Goal: Task Accomplishment & Management: Manage account settings

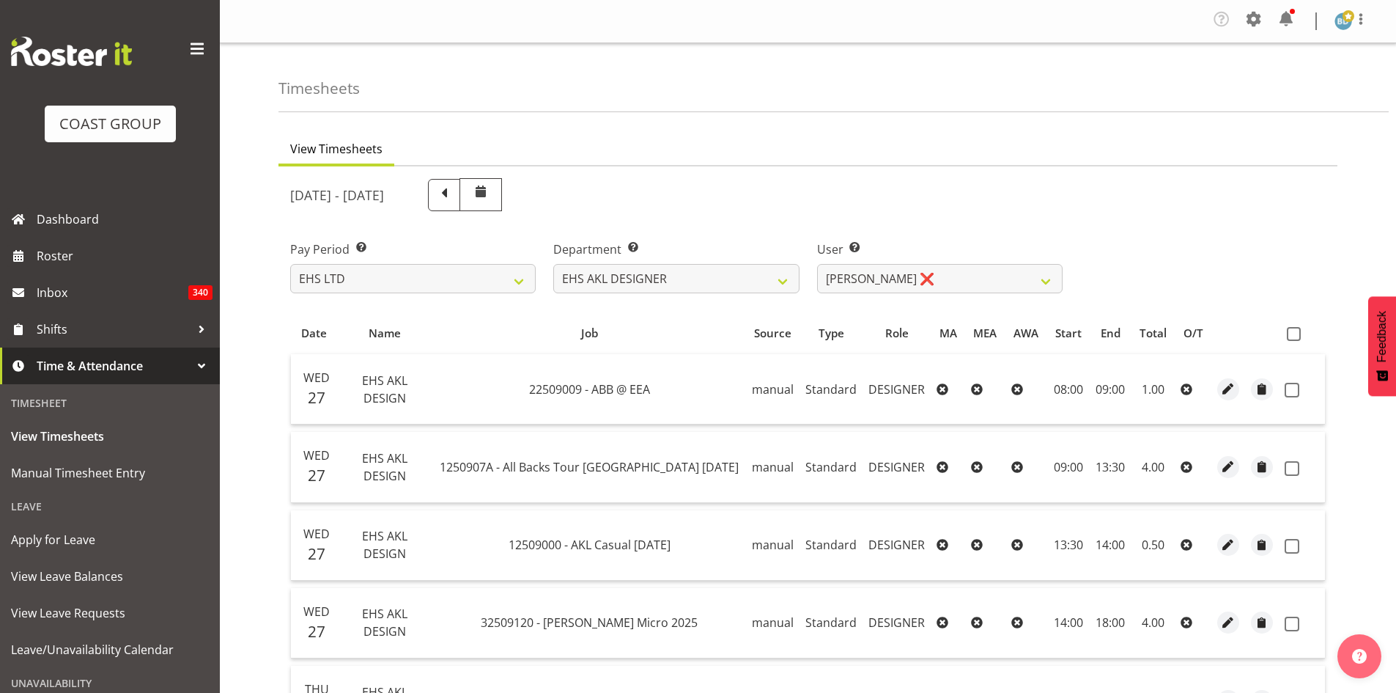
select select "7"
select select "37"
select select "3363"
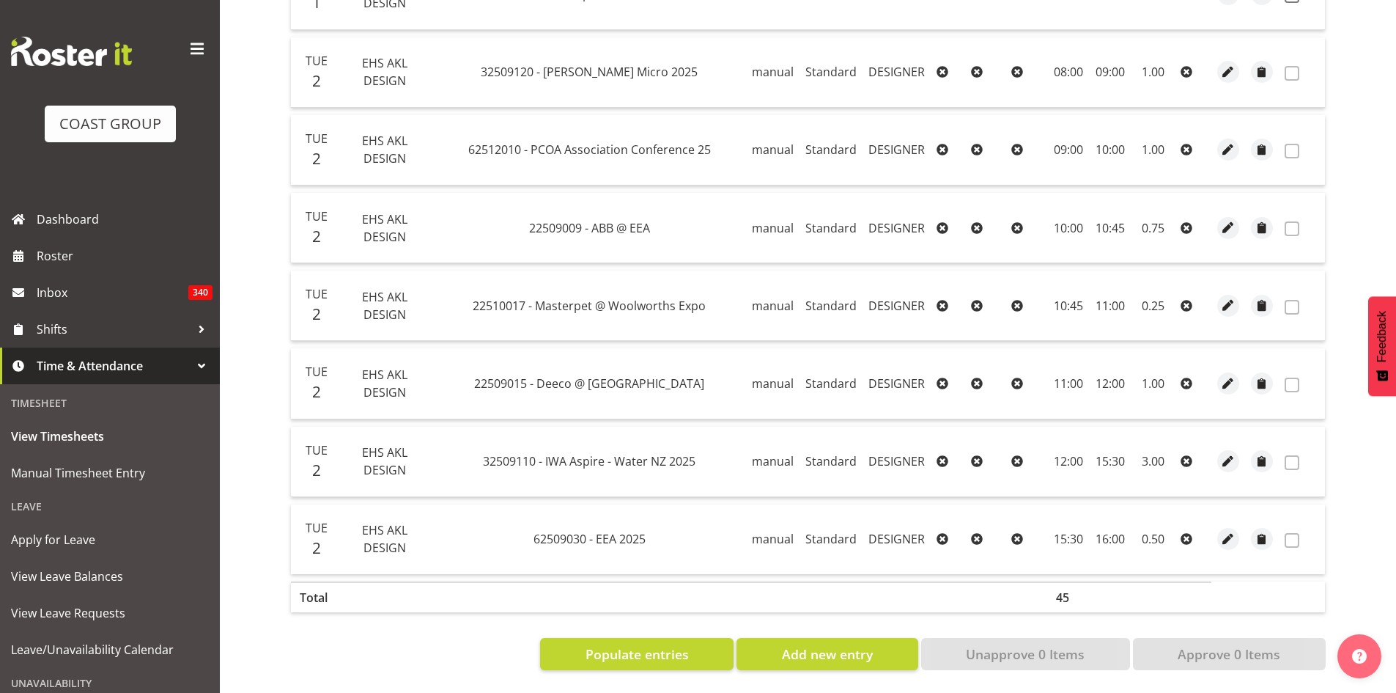
scroll to position [2196, 0]
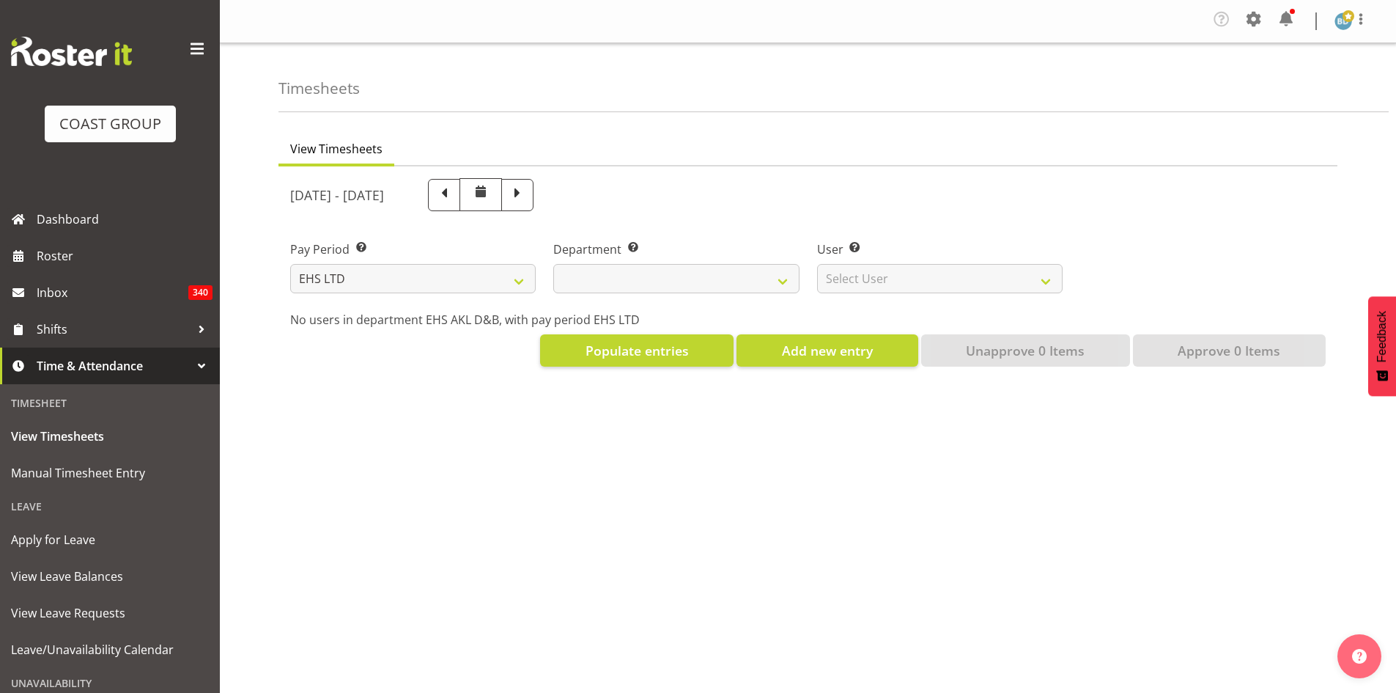
select select "7"
select select
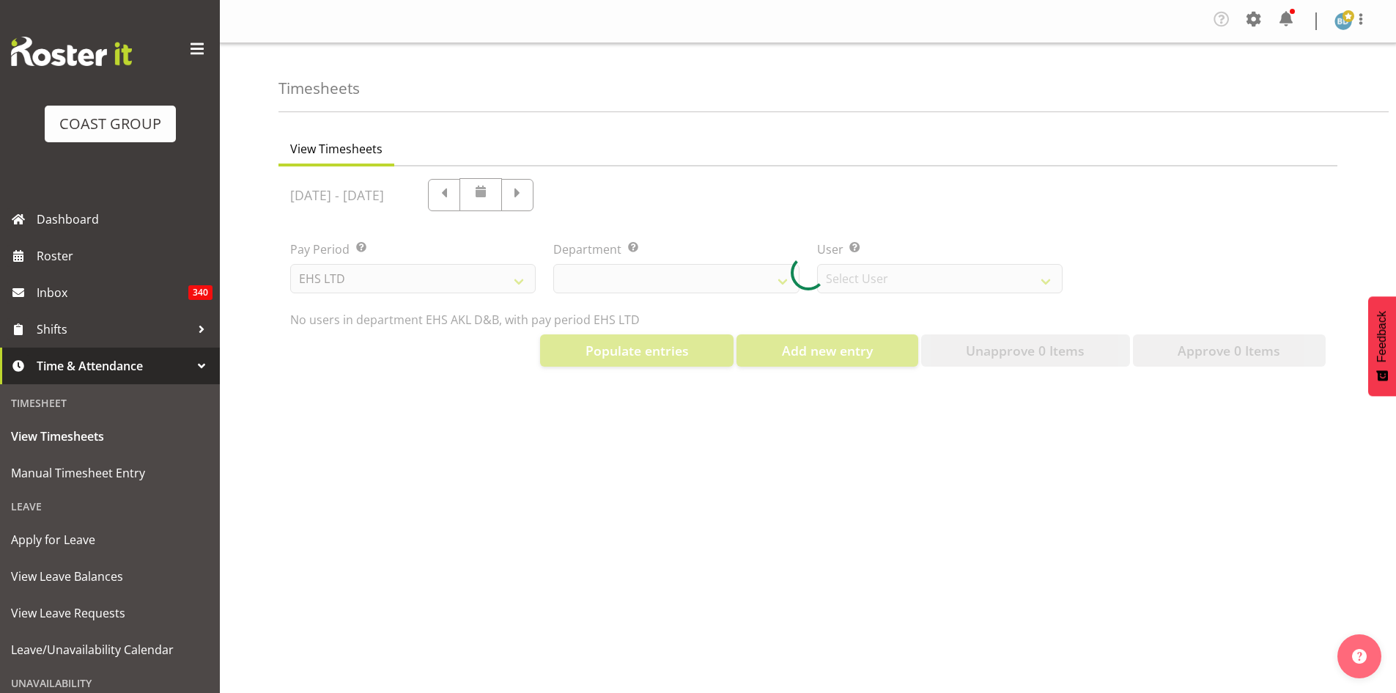
select select "3116"
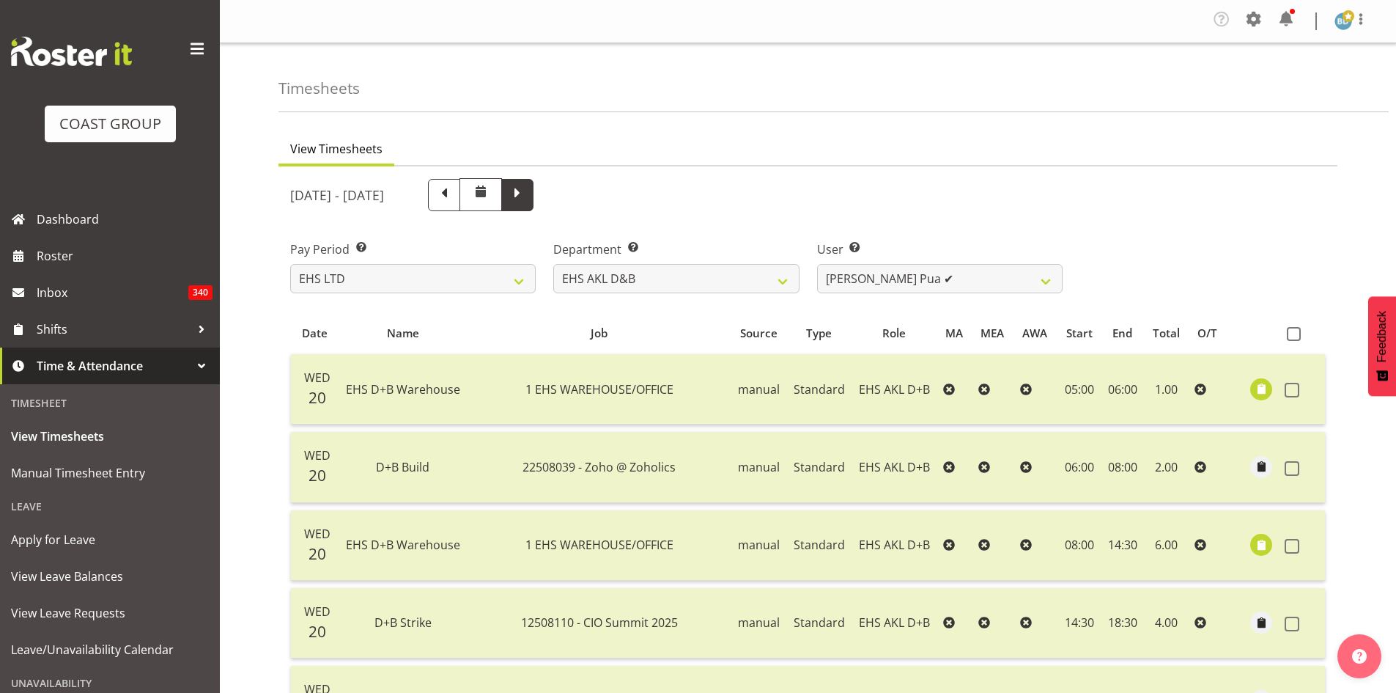
click at [534, 204] on span at bounding box center [517, 195] width 32 height 32
select select
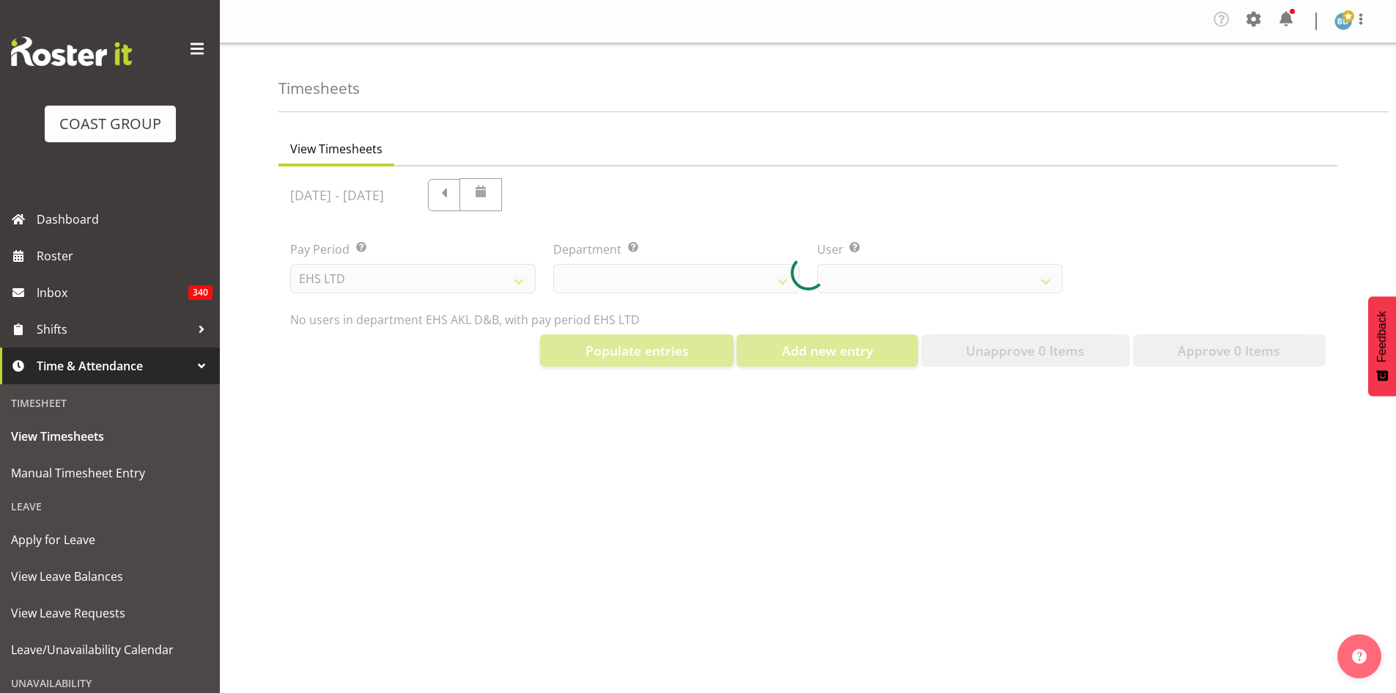
click at [679, 287] on div at bounding box center [808, 272] width 1059 height 212
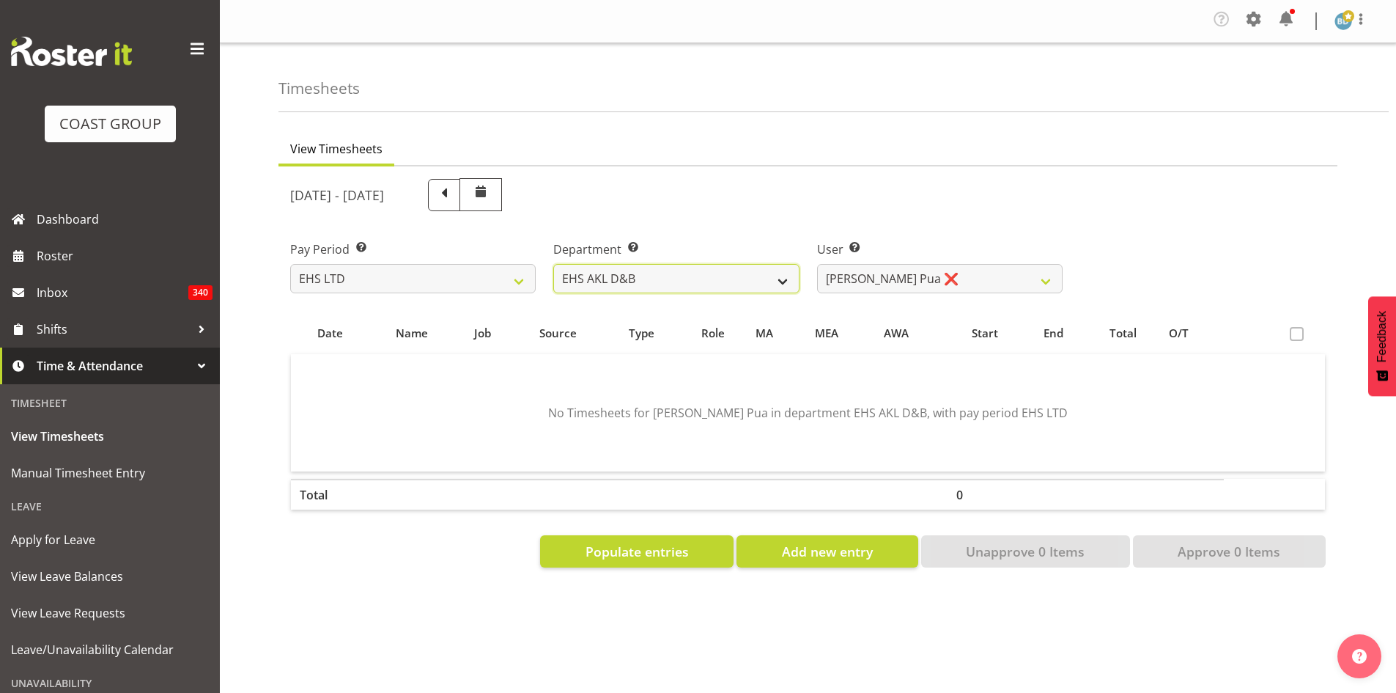
click at [762, 276] on select "EHS AKL D&B EHS AKL DESIGNER" at bounding box center [676, 278] width 246 height 29
select select "37"
click at [553, 264] on select "EHS AKL D&B EHS AKL DESIGNER" at bounding box center [676, 278] width 246 height 29
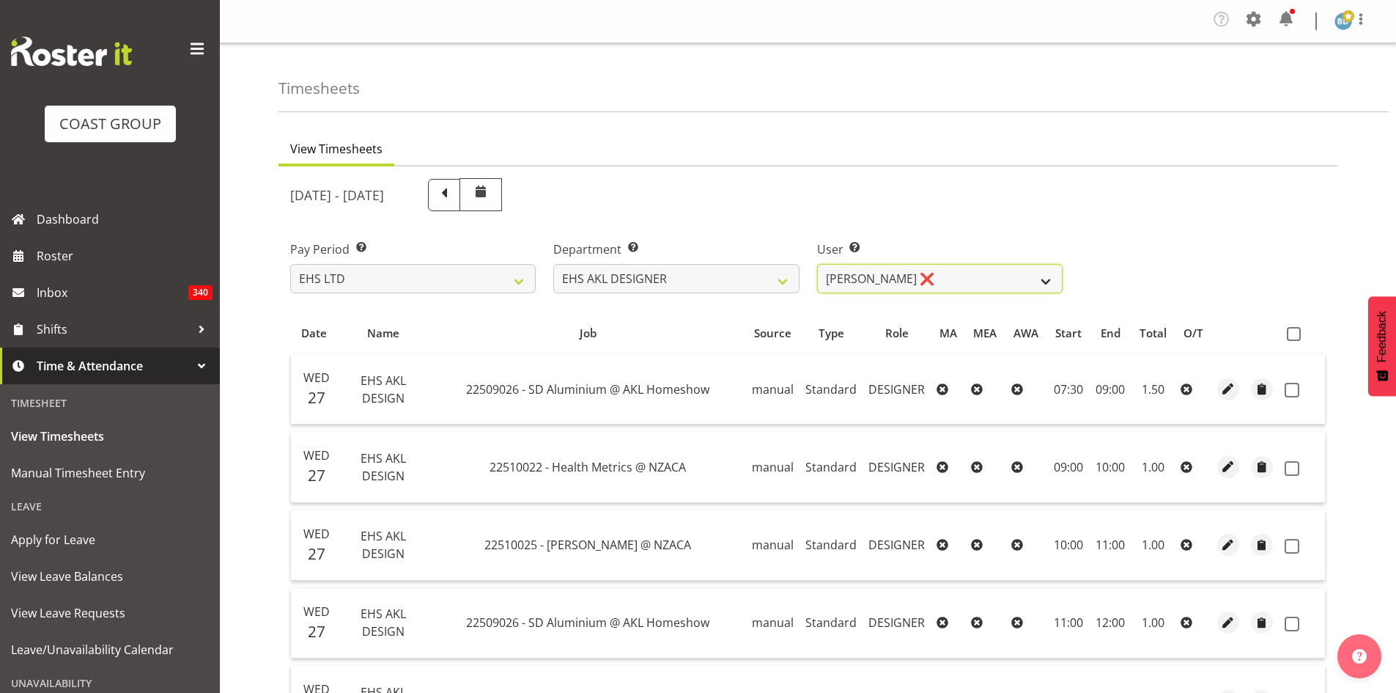
click at [974, 276] on select "[PERSON_NAME] ❌ [PERSON_NAME] ❌" at bounding box center [940, 278] width 246 height 29
select select "3363"
click at [817, 264] on select "[PERSON_NAME] ❌ [PERSON_NAME] ❌" at bounding box center [940, 278] width 246 height 29
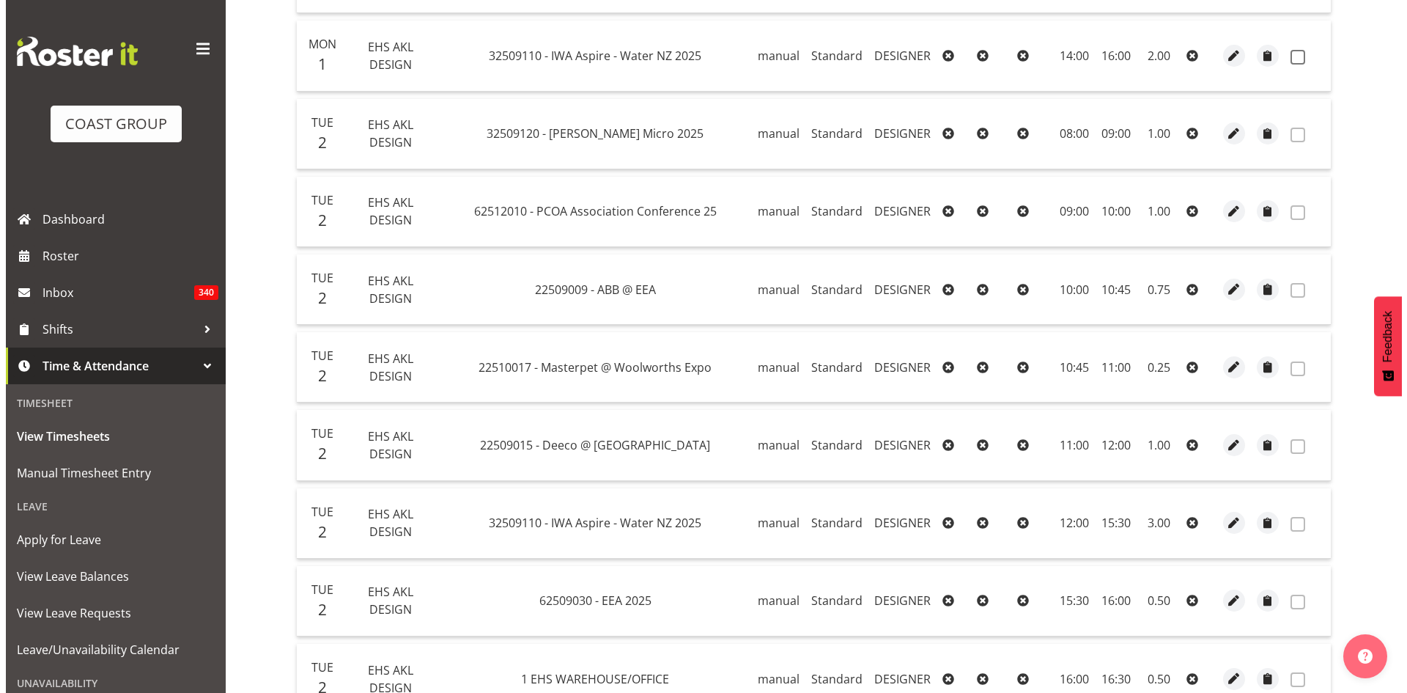
scroll to position [2274, 0]
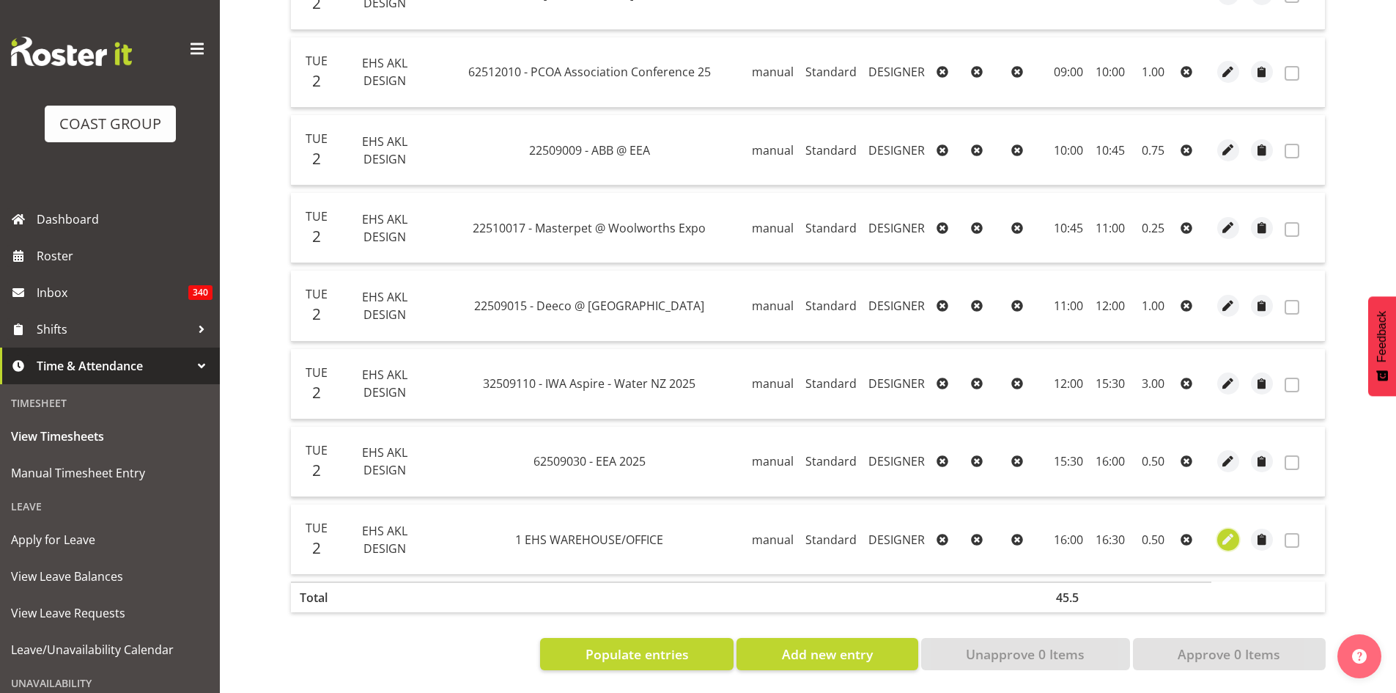
click at [1223, 531] on span "button" at bounding box center [1228, 539] width 17 height 17
select select "Standard"
select select "8"
select select "2025"
select select "16"
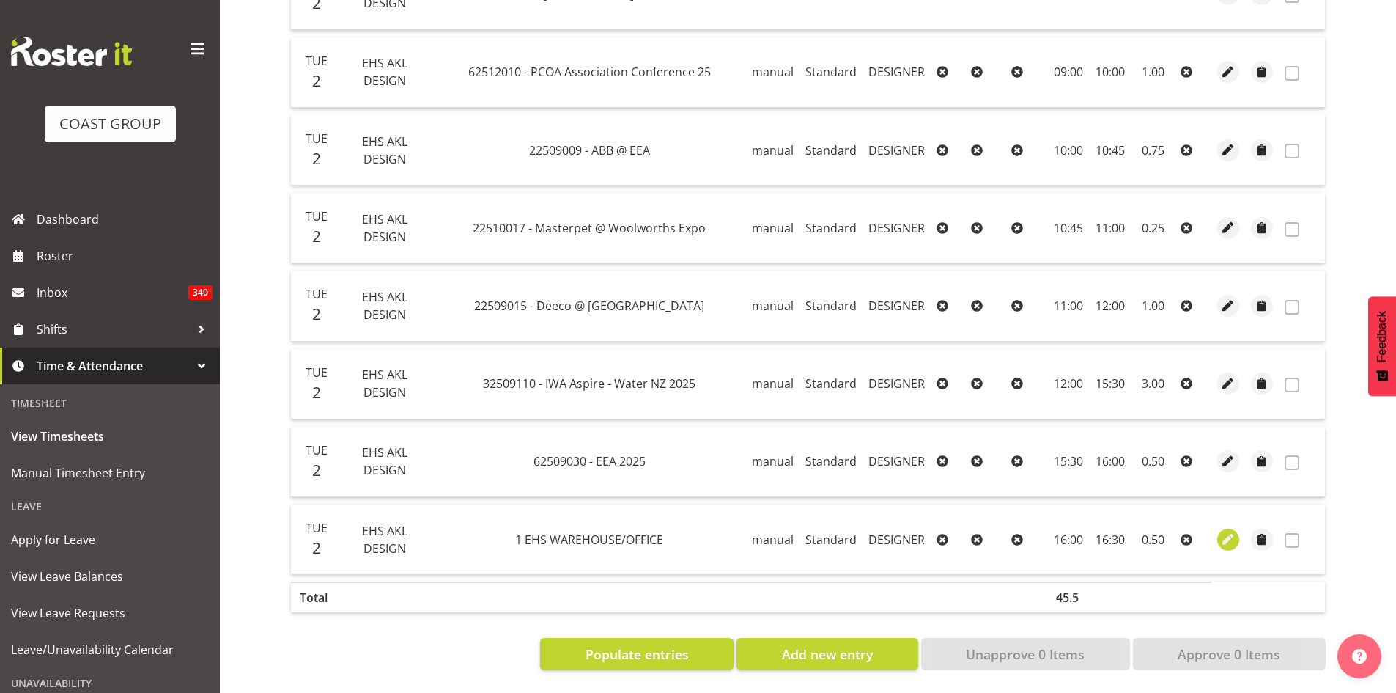
select select "30"
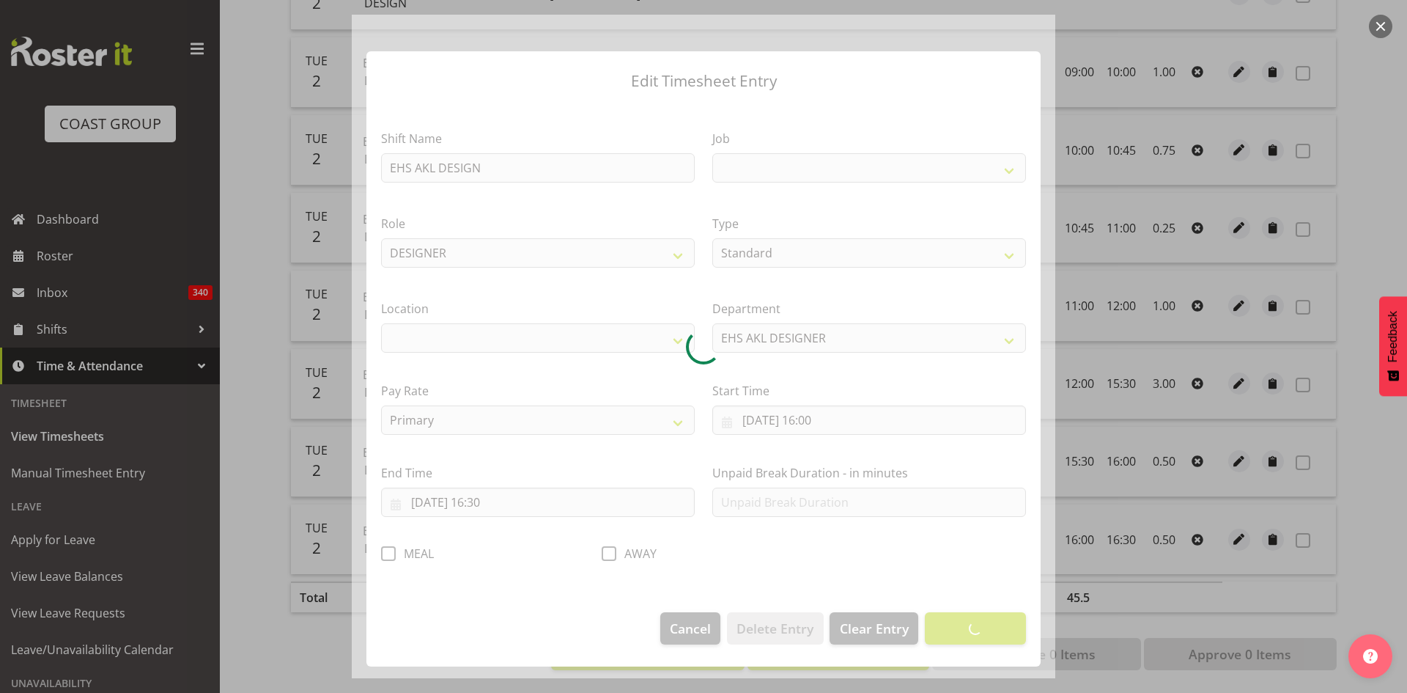
select select
select select "69"
select select "35"
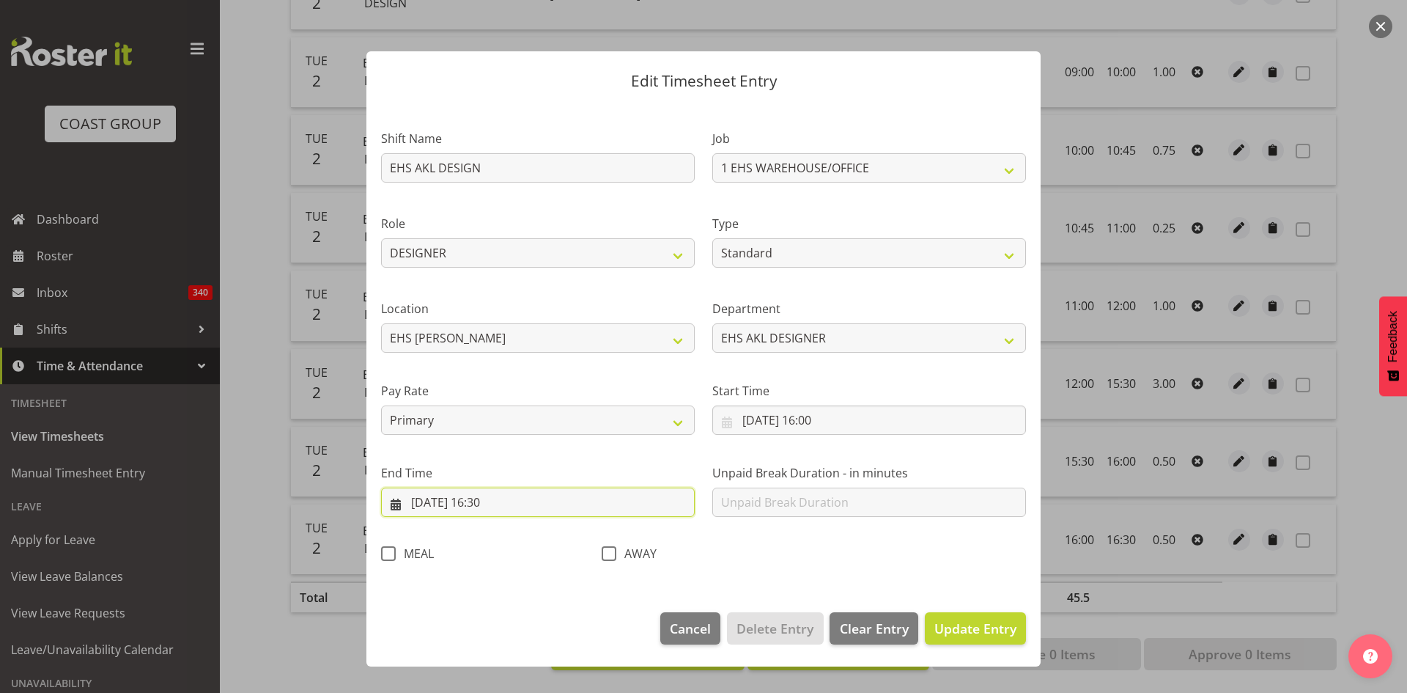
click at [493, 503] on input "[DATE] 16:30" at bounding box center [538, 501] width 314 height 29
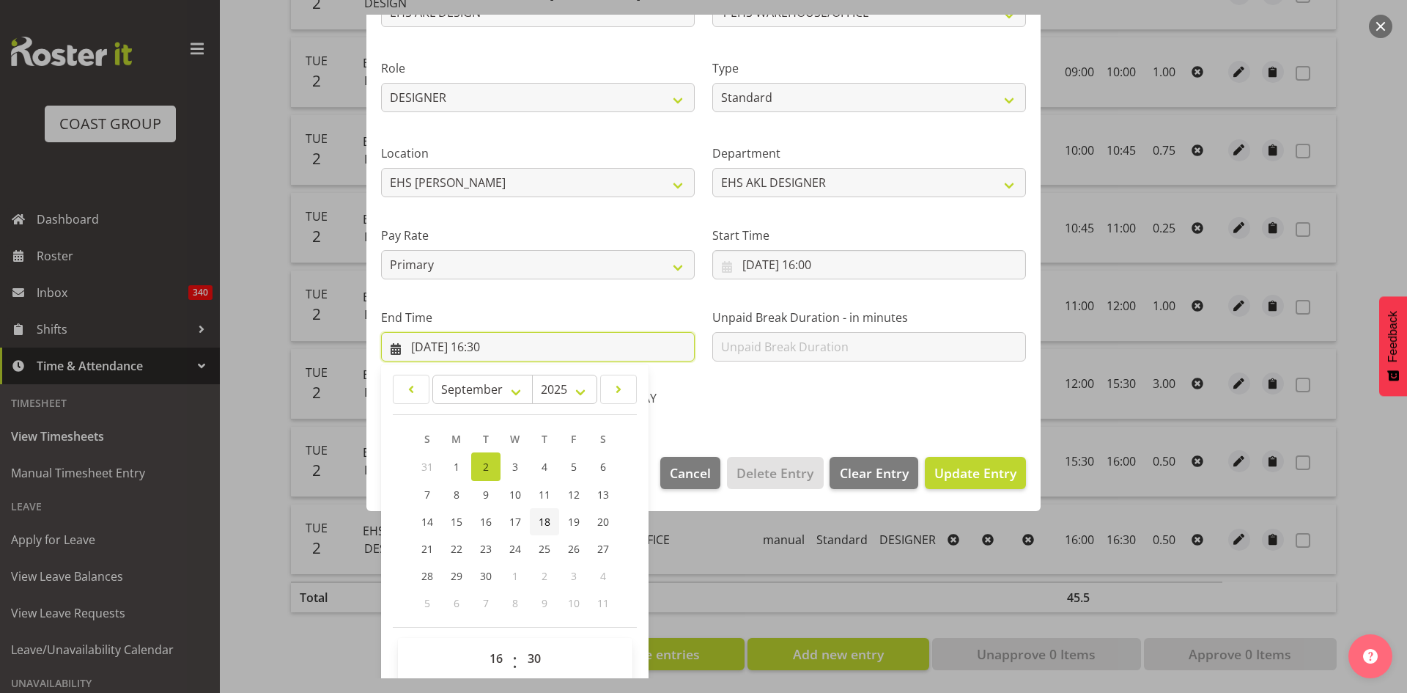
scroll to position [174, 0]
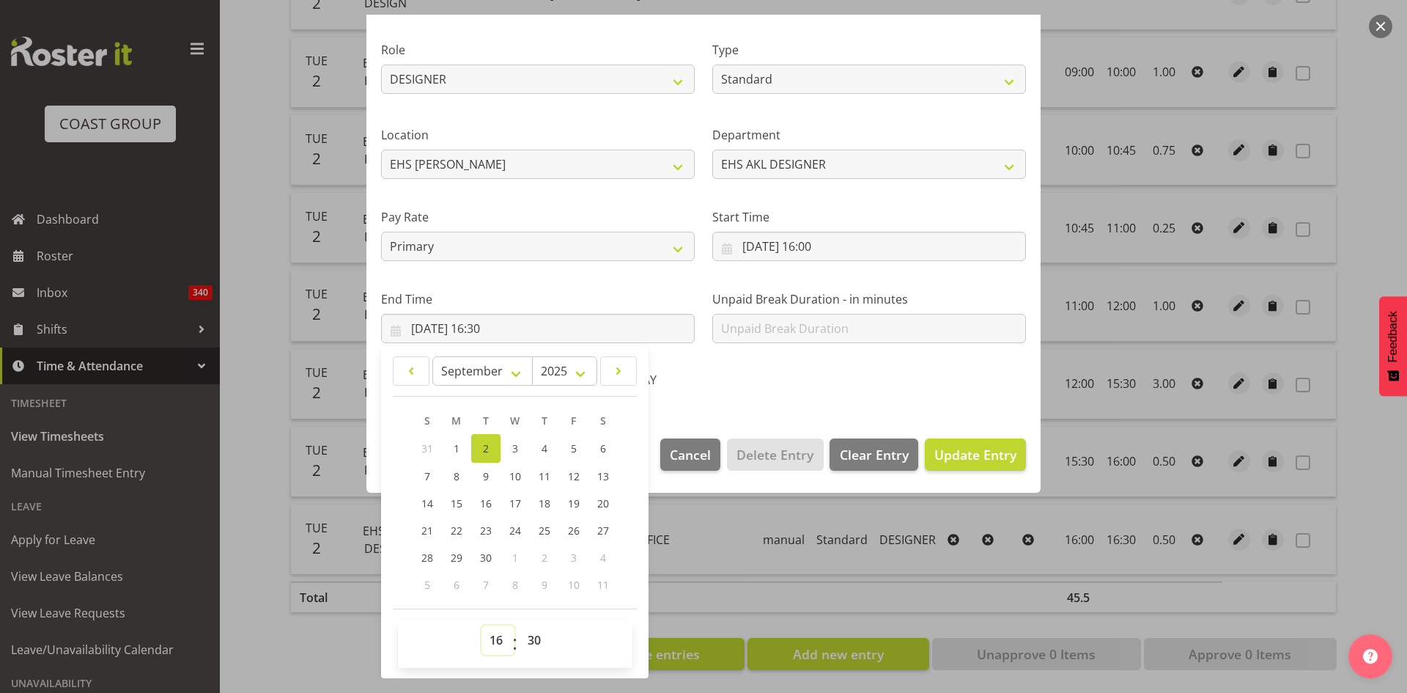
click at [500, 638] on select "00 01 02 03 04 05 06 07 08 09 10 11 12 13 14 15 16 17 18 19 20 21 22 23" at bounding box center [498, 639] width 33 height 29
select select "17"
click at [482, 625] on select "00 01 02 03 04 05 06 07 08 09 10 11 12 13 14 15 16 17 18 19 20 21 22 23" at bounding box center [498, 639] width 33 height 29
type input "[DATE] 17:30"
drag, startPoint x: 536, startPoint y: 639, endPoint x: 535, endPoint y: 630, distance: 9.6
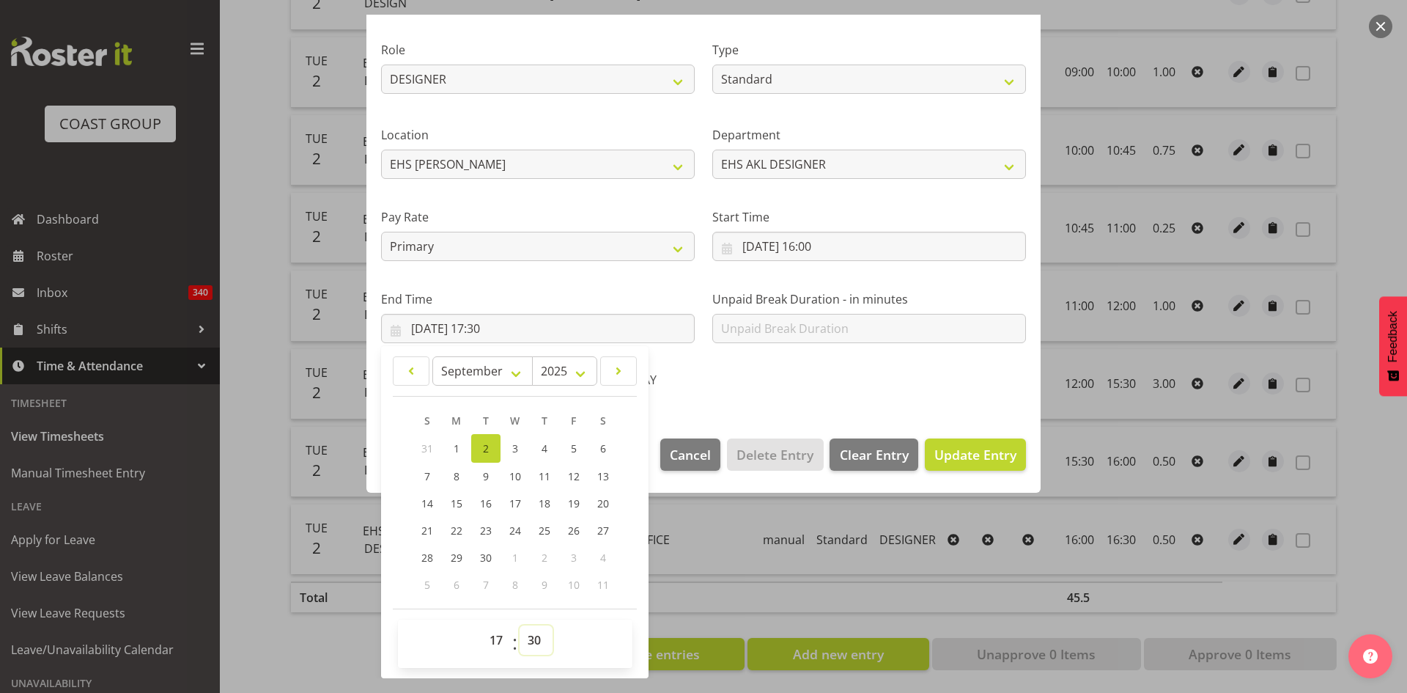
click at [535, 638] on select "00 01 02 03 04 05 06 07 08 09 10 11 12 13 14 15 16 17 18 19 20 21 22 23 24 25 2…" at bounding box center [536, 639] width 33 height 29
select select "0"
click at [520, 625] on select "00 01 02 03 04 05 06 07 08 09 10 11 12 13 14 15 16 17 18 19 20 21 22 23 24 25 2…" at bounding box center [536, 639] width 33 height 29
type input "[DATE] 17:00"
click at [976, 452] on span "Update Entry" at bounding box center [976, 455] width 82 height 18
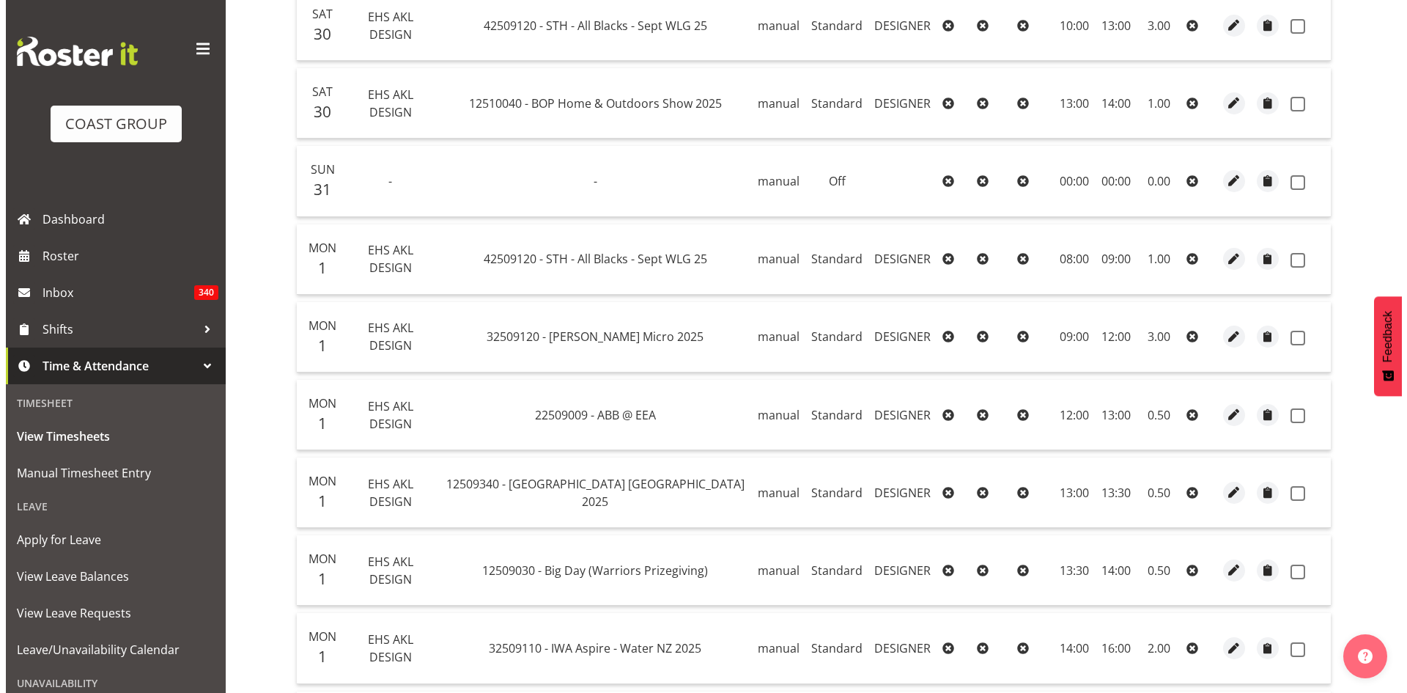
scroll to position [1663, 0]
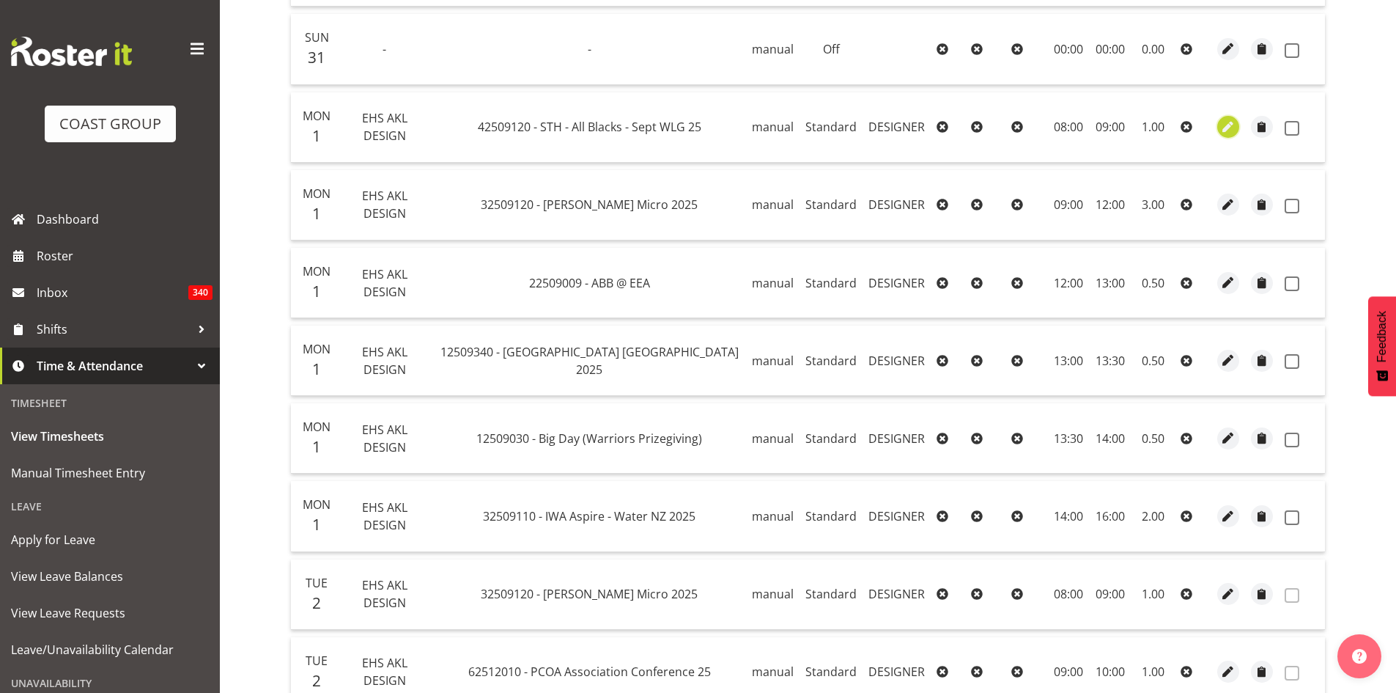
click at [1220, 128] on span "button" at bounding box center [1228, 127] width 17 height 17
select select "Standard"
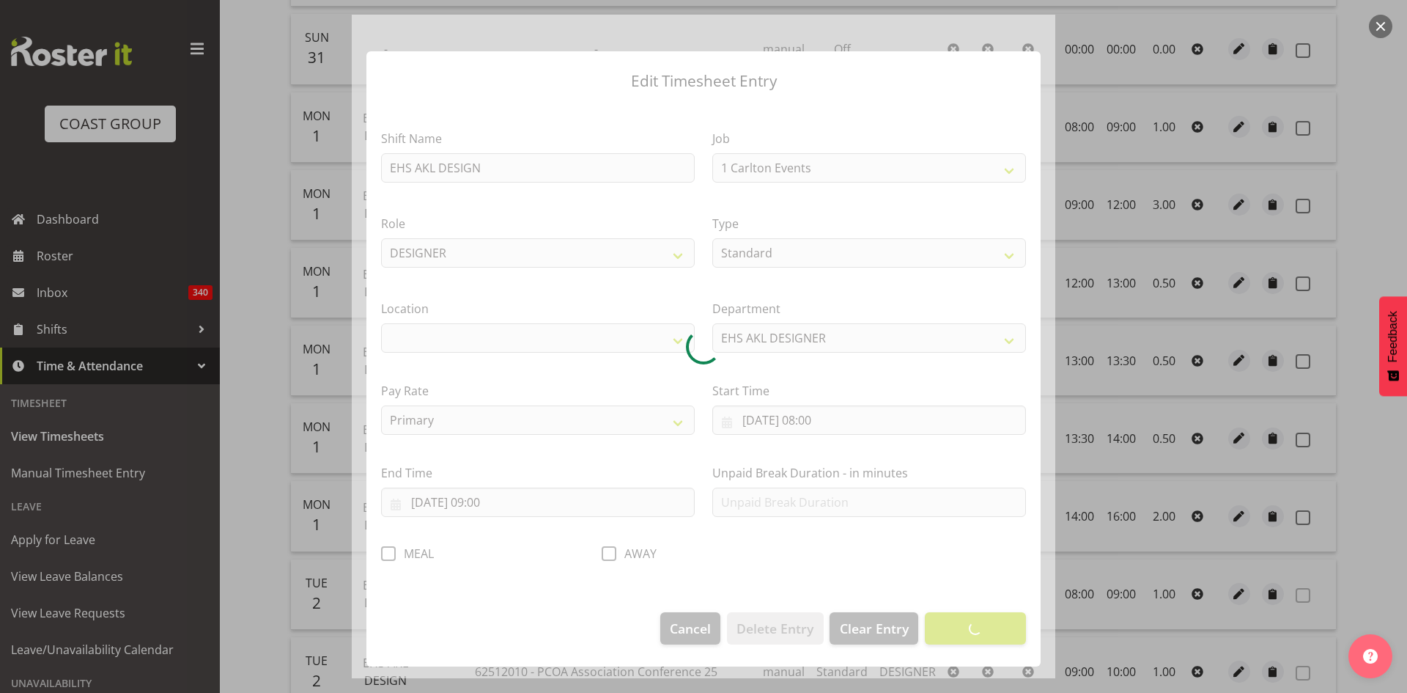
select select "10172"
select select "35"
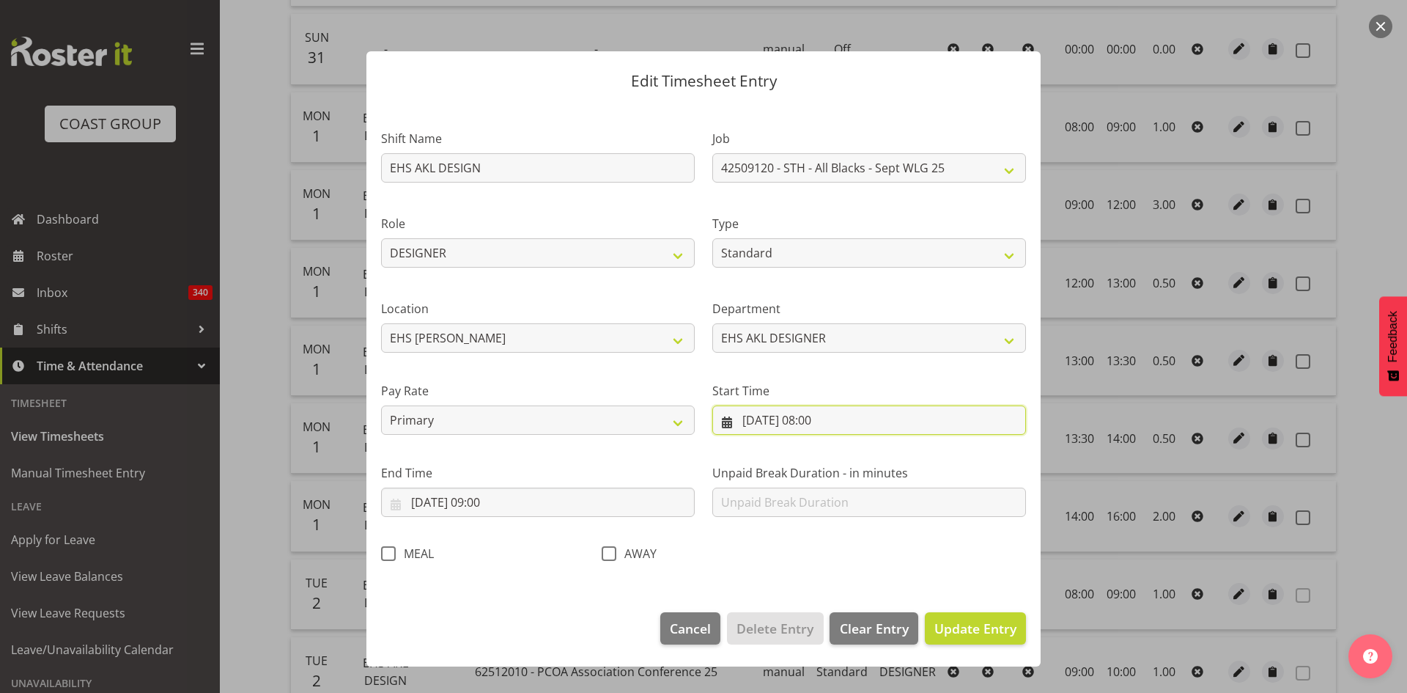
click at [822, 417] on input "[DATE] 08:00" at bounding box center [869, 419] width 314 height 29
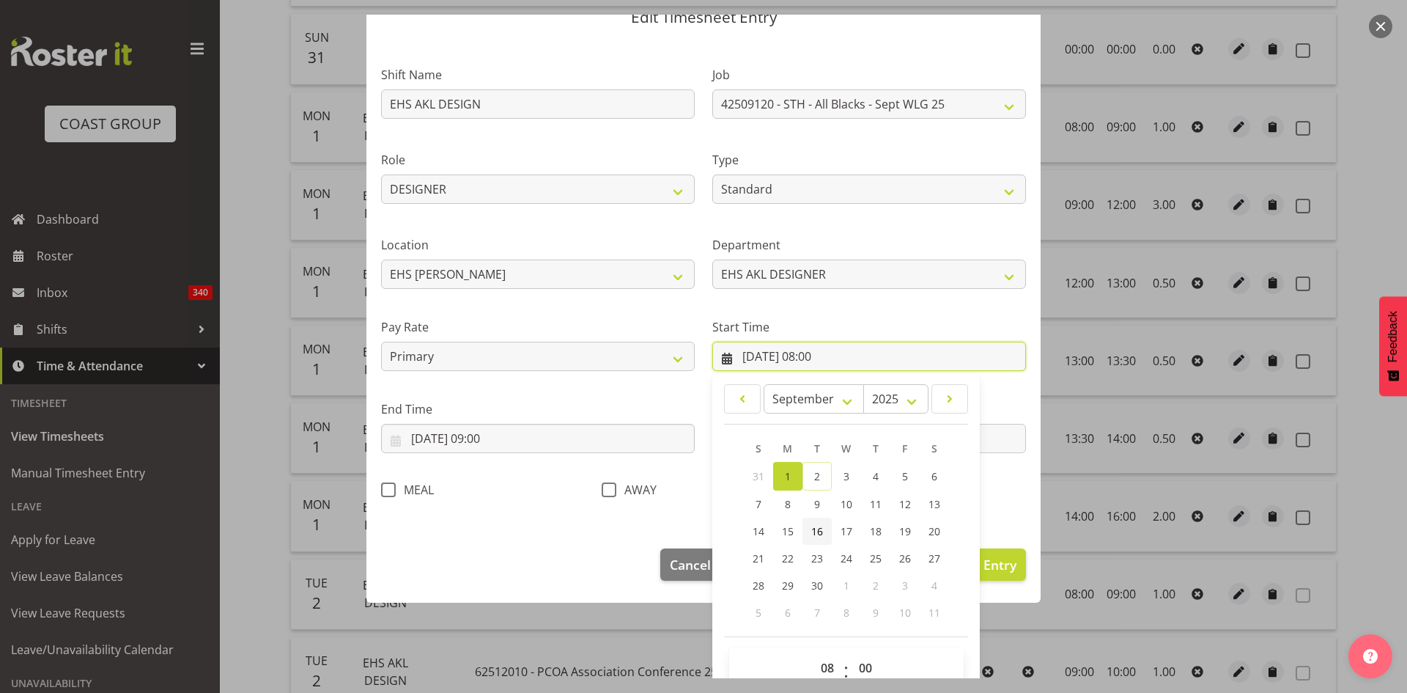
scroll to position [92, 0]
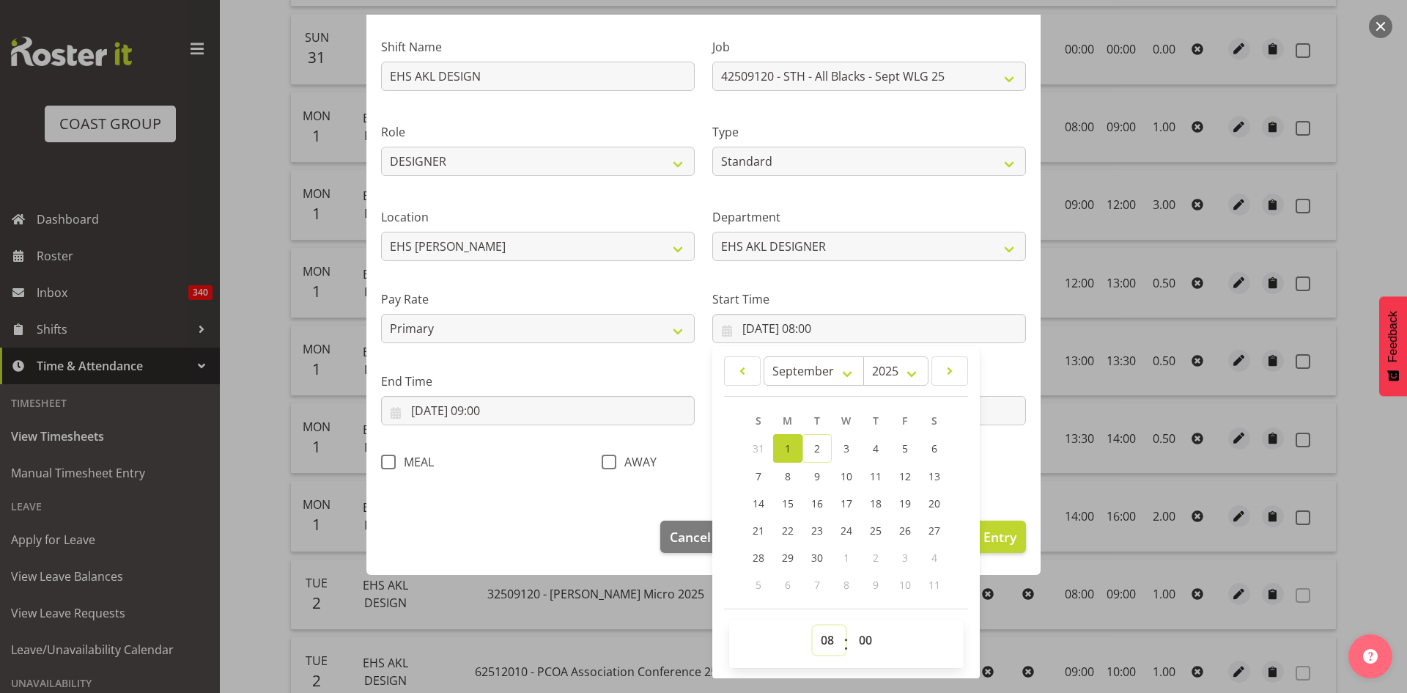
click at [829, 638] on select "00 01 02 03 04 05 06 07 08 09 10 11 12 13 14 15 16 17 18 19 20 21 22 23" at bounding box center [829, 639] width 33 height 29
select select "7"
click at [813, 625] on select "00 01 02 03 04 05 06 07 08 09 10 11 12 13 14 15 16 17 18 19 20 21 22 23" at bounding box center [829, 639] width 33 height 29
type input "[DATE] 07:00"
click at [861, 640] on select "00 01 02 03 04 05 06 07 08 09 10 11 12 13 14 15 16 17 18 19 20 21 22 23 24 25 2…" at bounding box center [867, 639] width 33 height 29
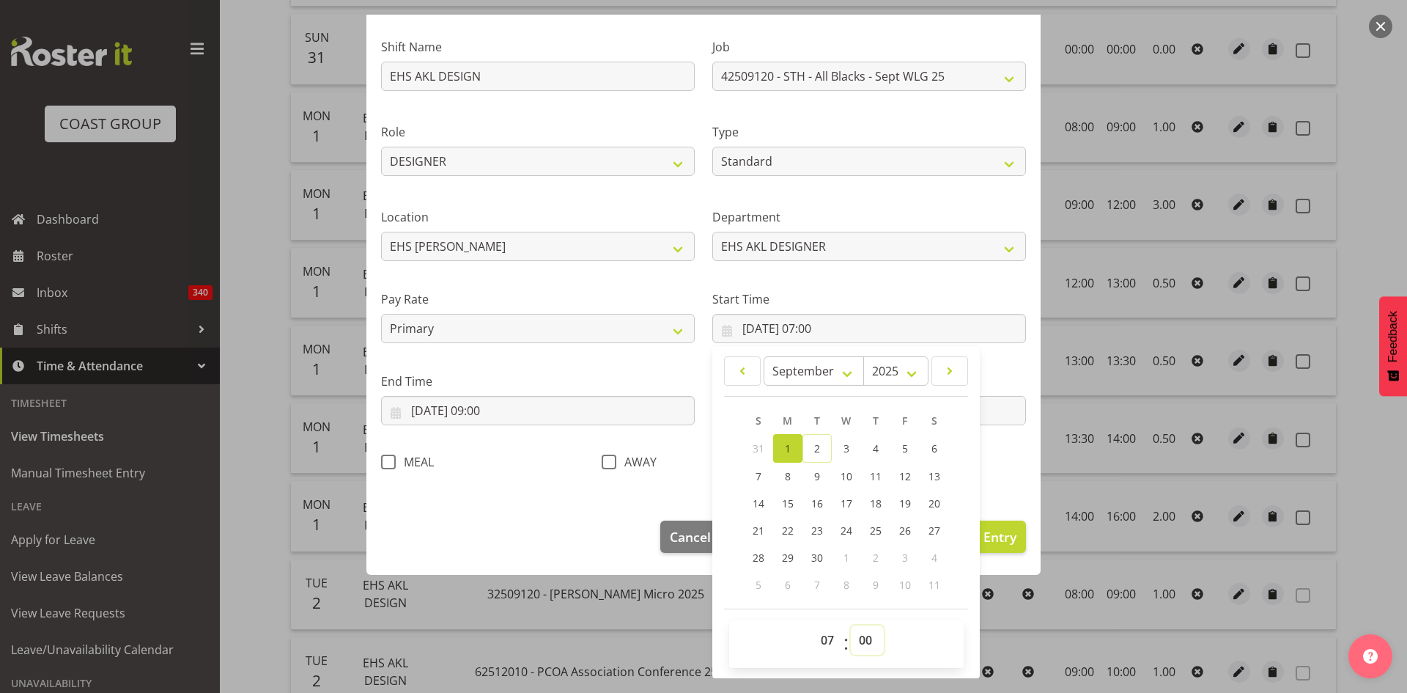
select select "30"
click at [851, 625] on select "00 01 02 03 04 05 06 07 08 09 10 11 12 13 14 15 16 17 18 19 20 21 22 23 24 25 2…" at bounding box center [867, 639] width 33 height 29
type input "[DATE] 07:30"
click at [515, 526] on footer "Cancel Delete Entry Clear Entry Update Entry" at bounding box center [703, 540] width 674 height 69
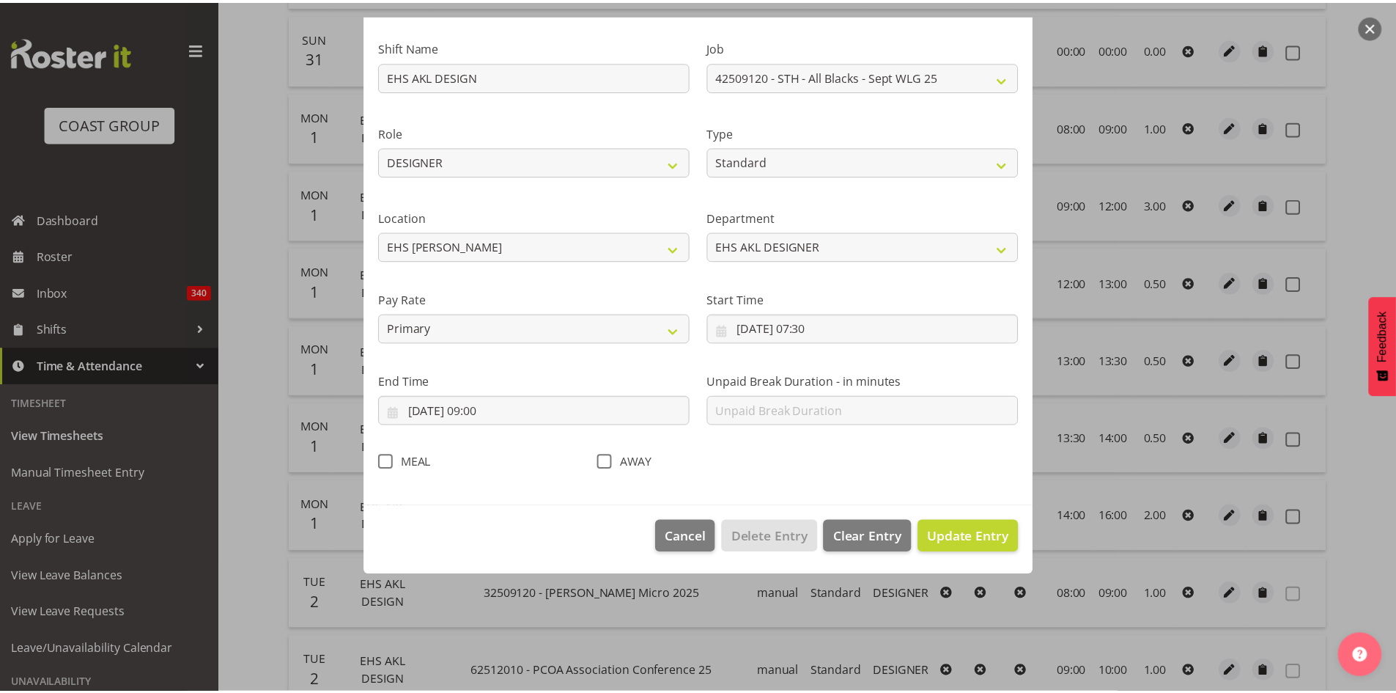
scroll to position [0, 0]
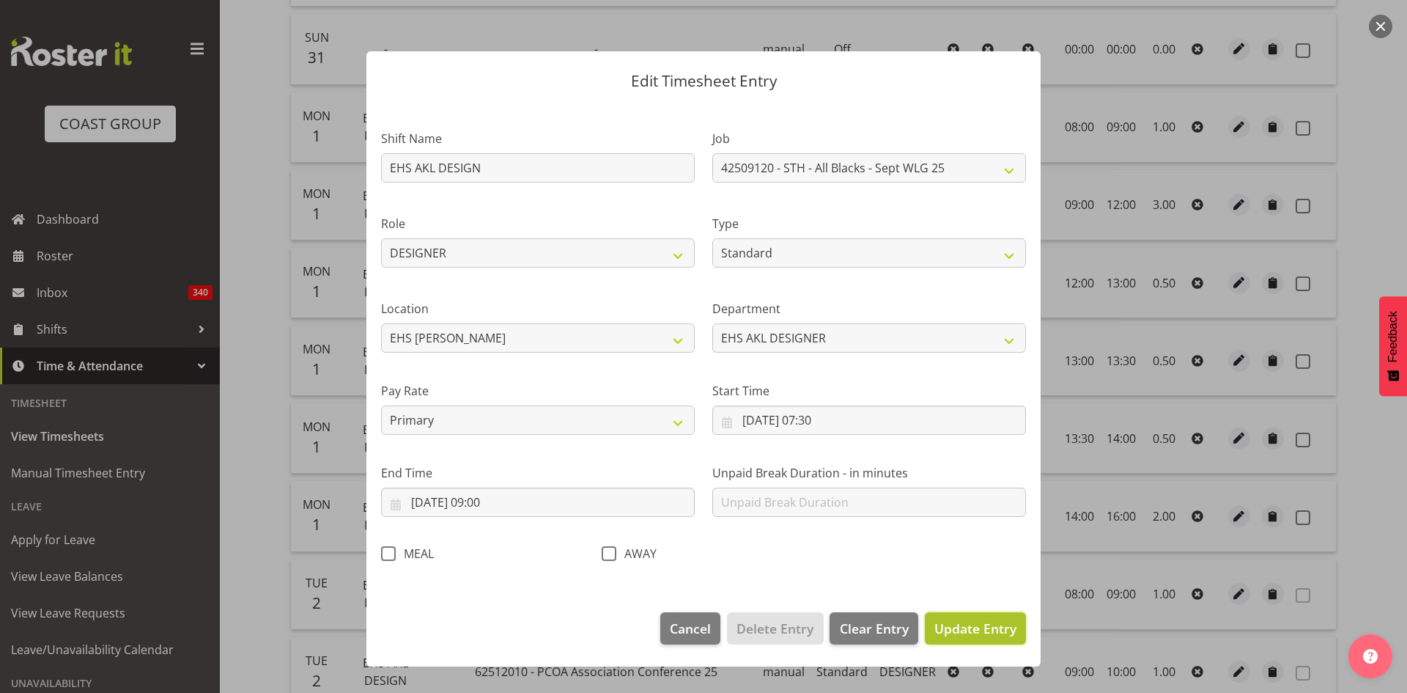
click at [963, 619] on span "Update Entry" at bounding box center [976, 628] width 82 height 18
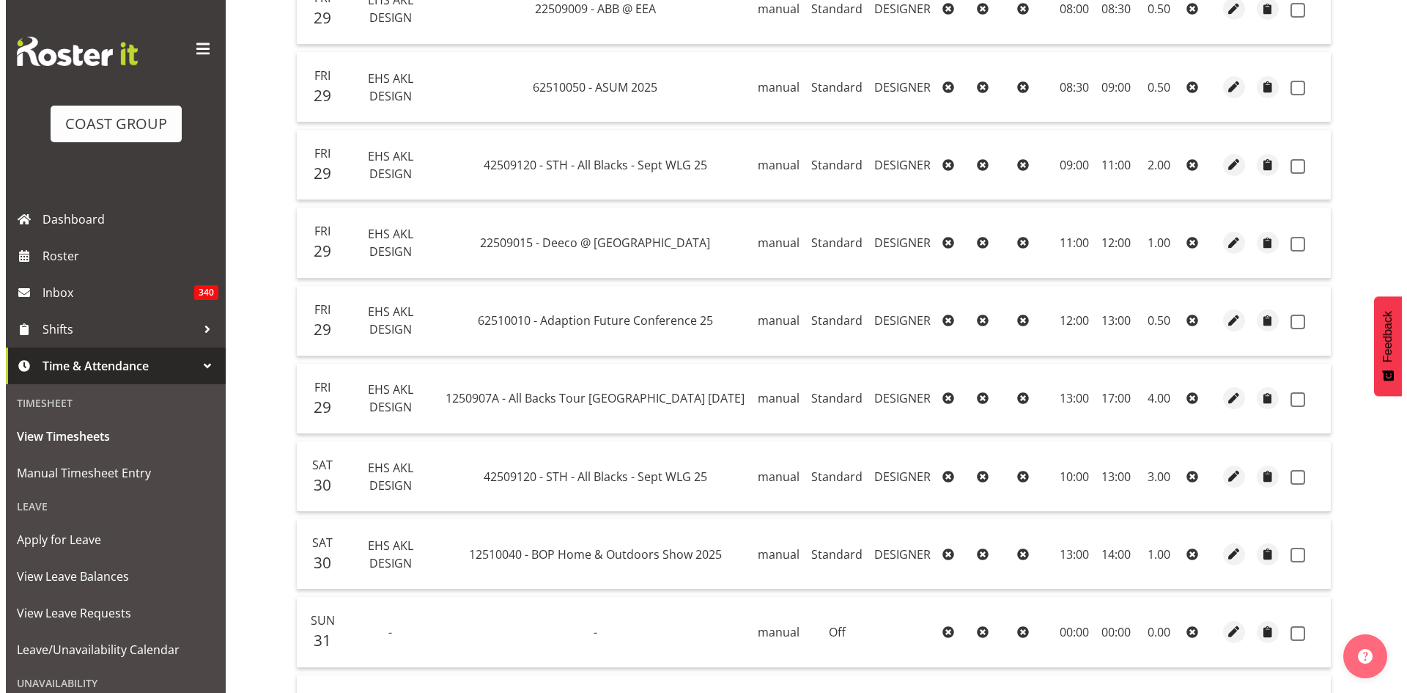
scroll to position [1052, 0]
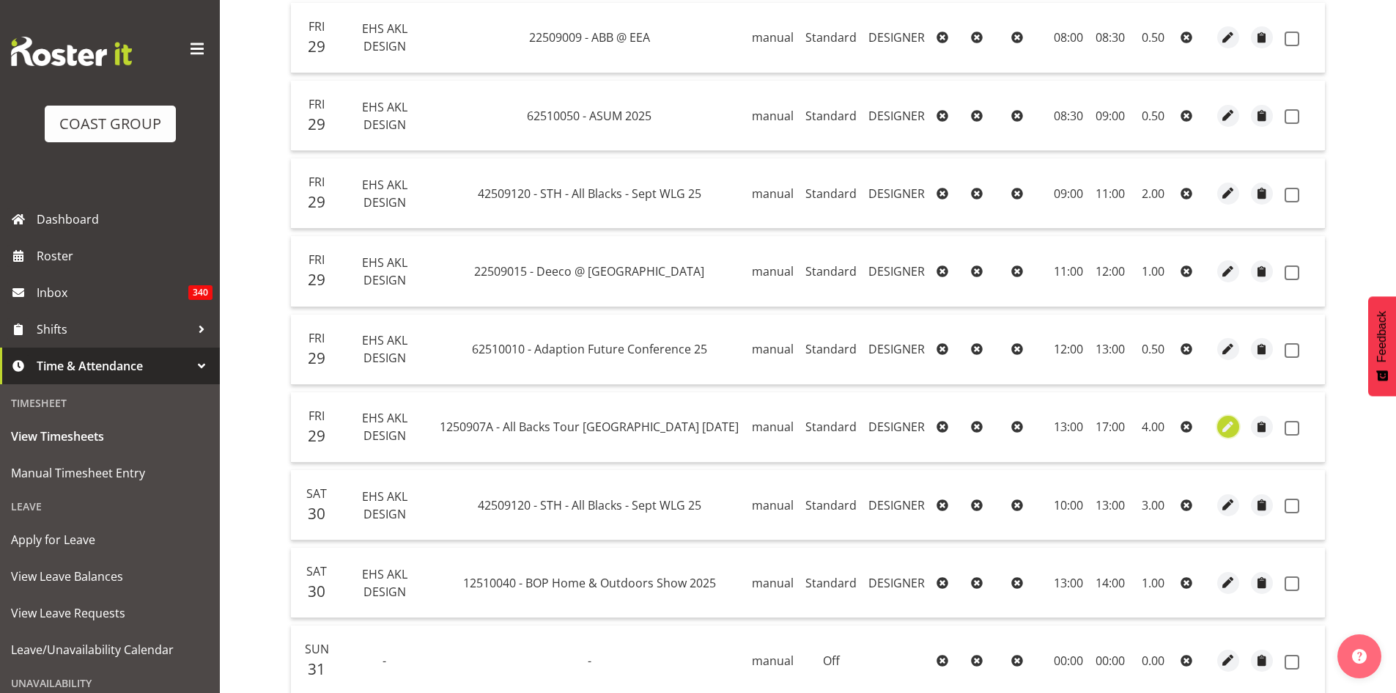
click at [1220, 424] on span "button" at bounding box center [1228, 427] width 17 height 17
select select "Standard"
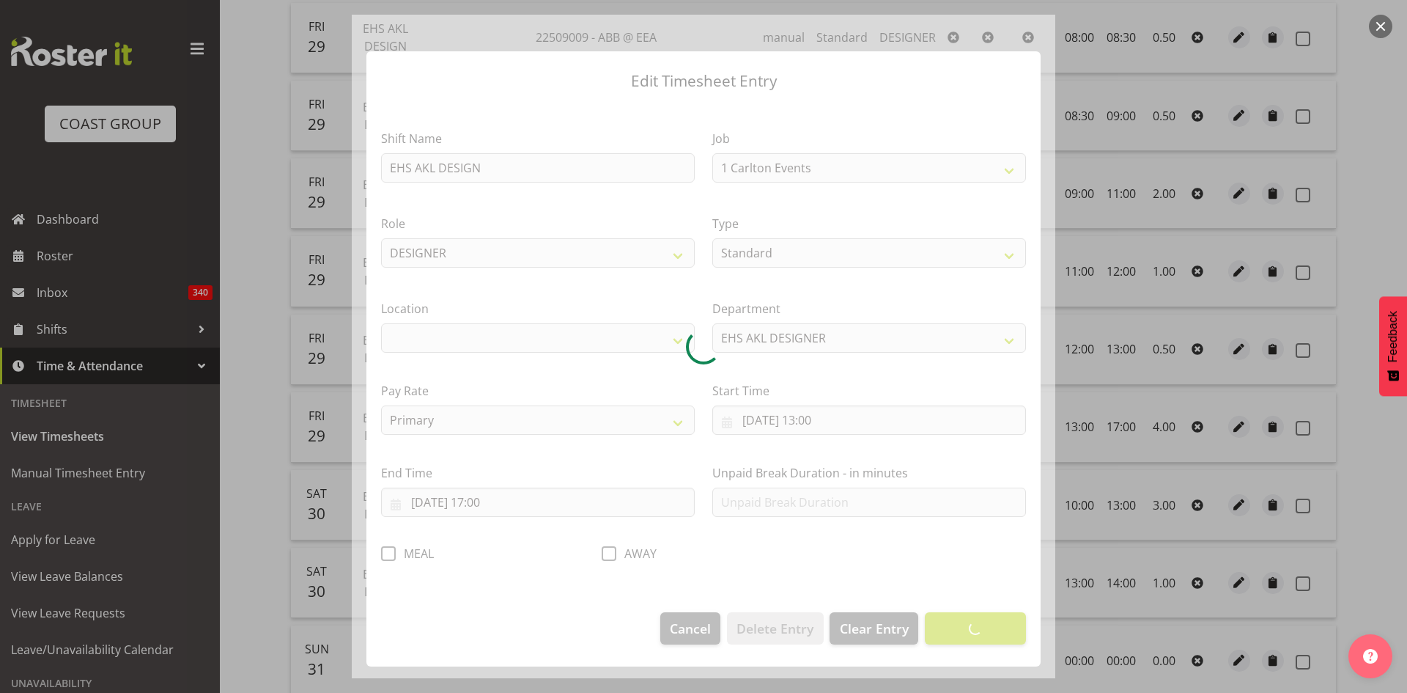
select select "10496"
select select "35"
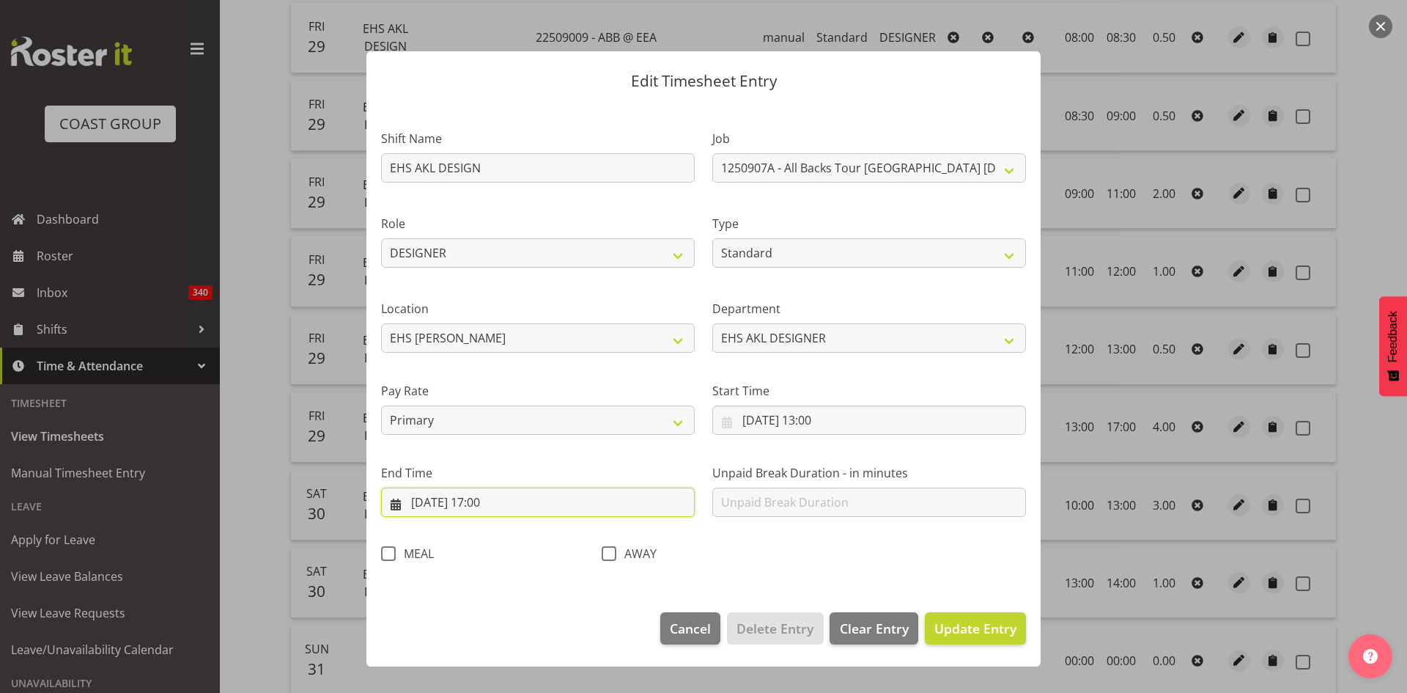
click at [487, 501] on input "[DATE] 17:00" at bounding box center [538, 501] width 314 height 29
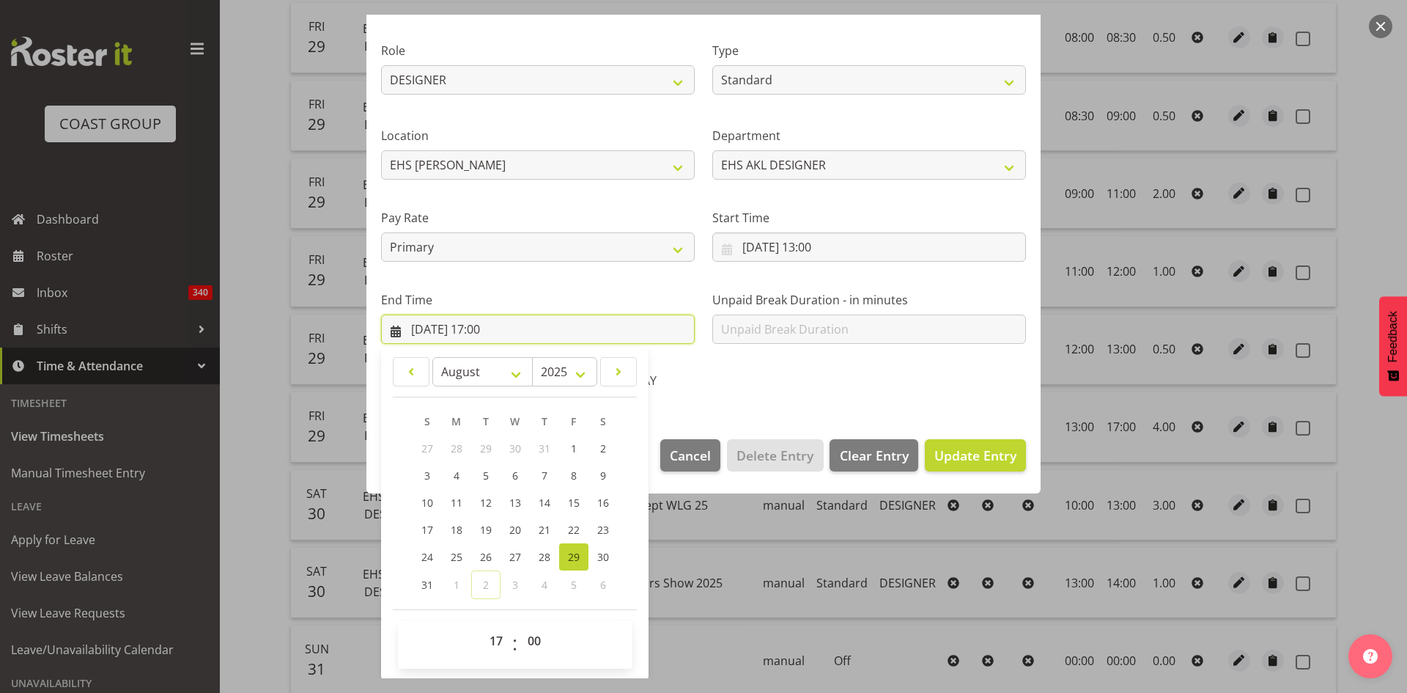
scroll to position [174, 0]
click at [495, 642] on select "00 01 02 03 04 05 06 07 08 09 10 11 12 13 14 15 16 17 18 19 20 21 22 23" at bounding box center [498, 639] width 33 height 29
select select "18"
click at [482, 625] on select "00 01 02 03 04 05 06 07 08 09 10 11 12 13 14 15 16 17 18 19 20 21 22 23" at bounding box center [498, 639] width 33 height 29
type input "[DATE] 18:00"
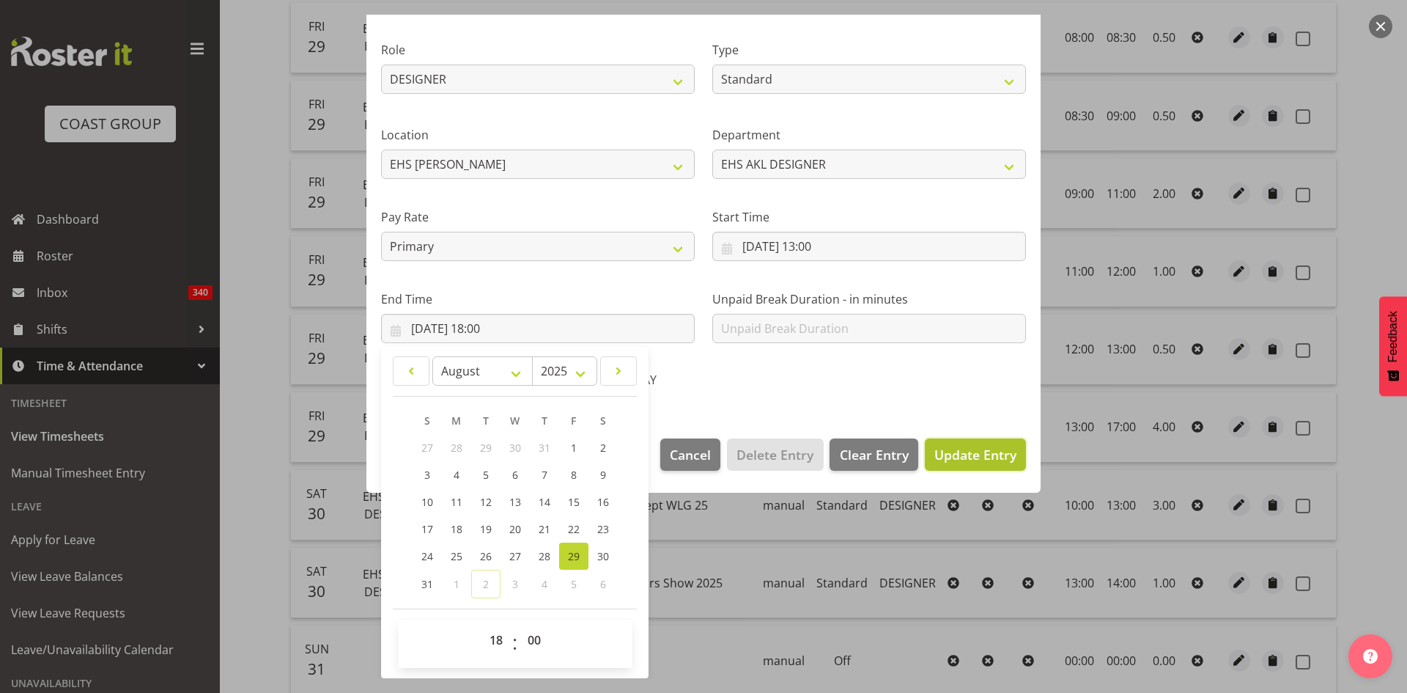
click at [943, 459] on span "Update Entry" at bounding box center [976, 455] width 82 height 18
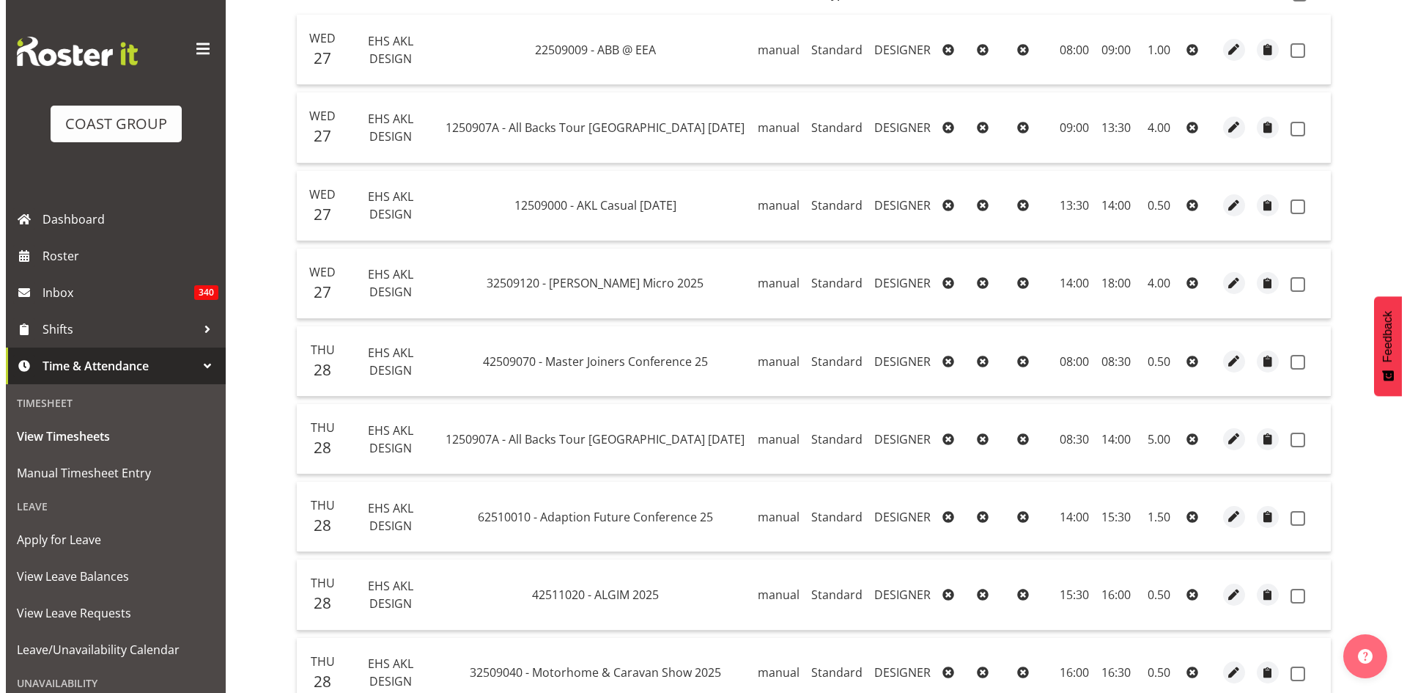
scroll to position [319, 0]
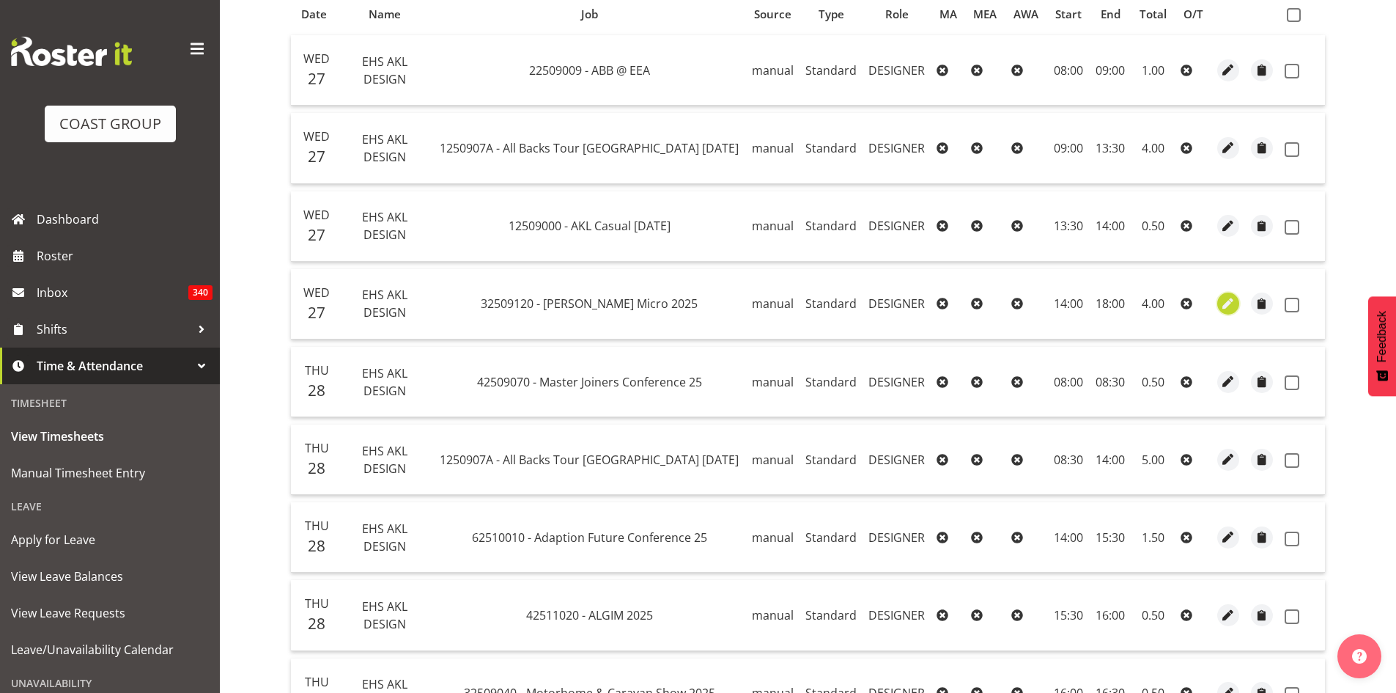
click at [1221, 301] on span "button" at bounding box center [1228, 303] width 17 height 17
select select "Standard"
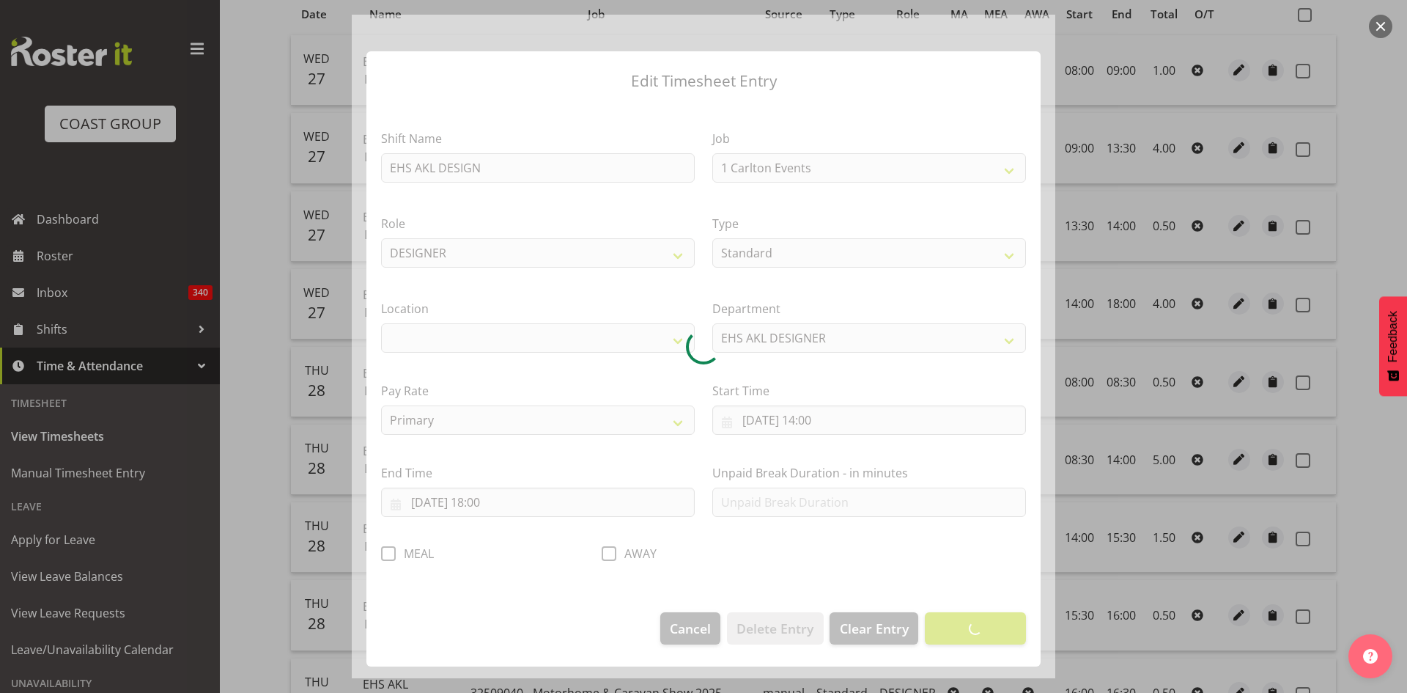
select select "9134"
select select "35"
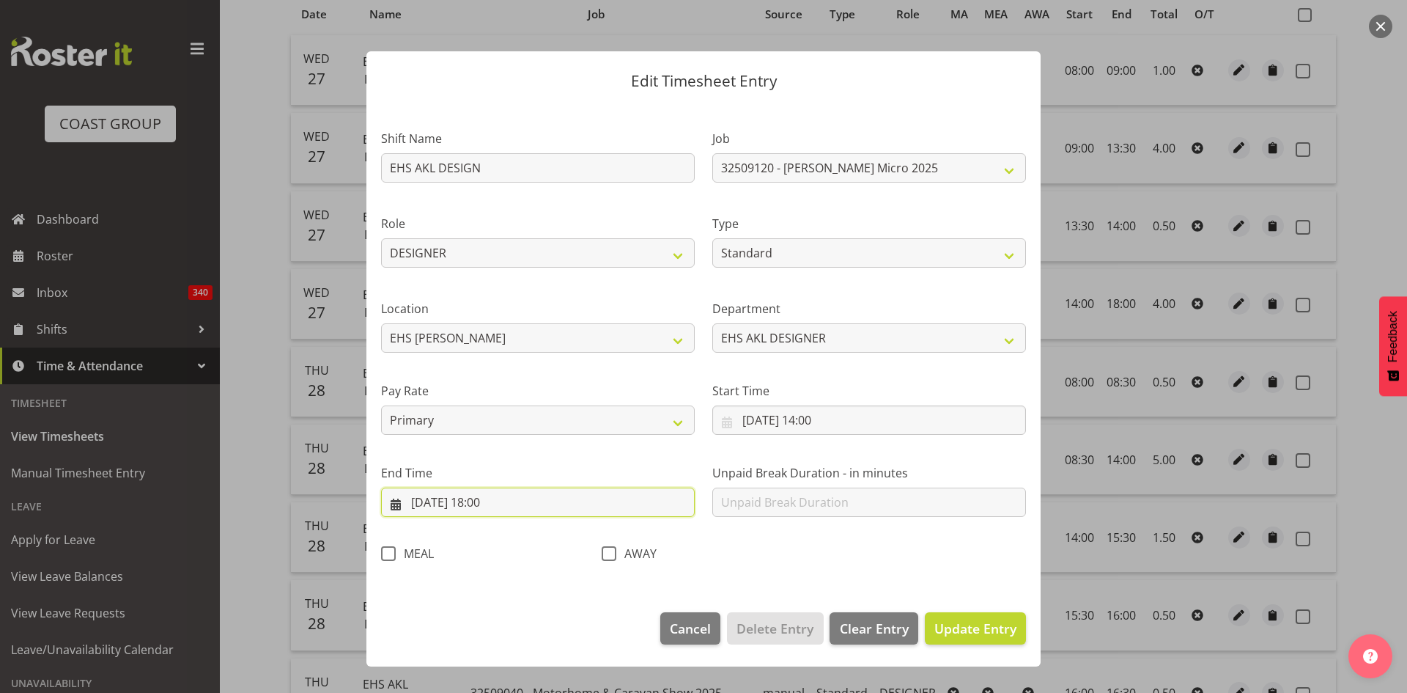
click at [490, 503] on input "[DATE] 18:00" at bounding box center [538, 501] width 314 height 29
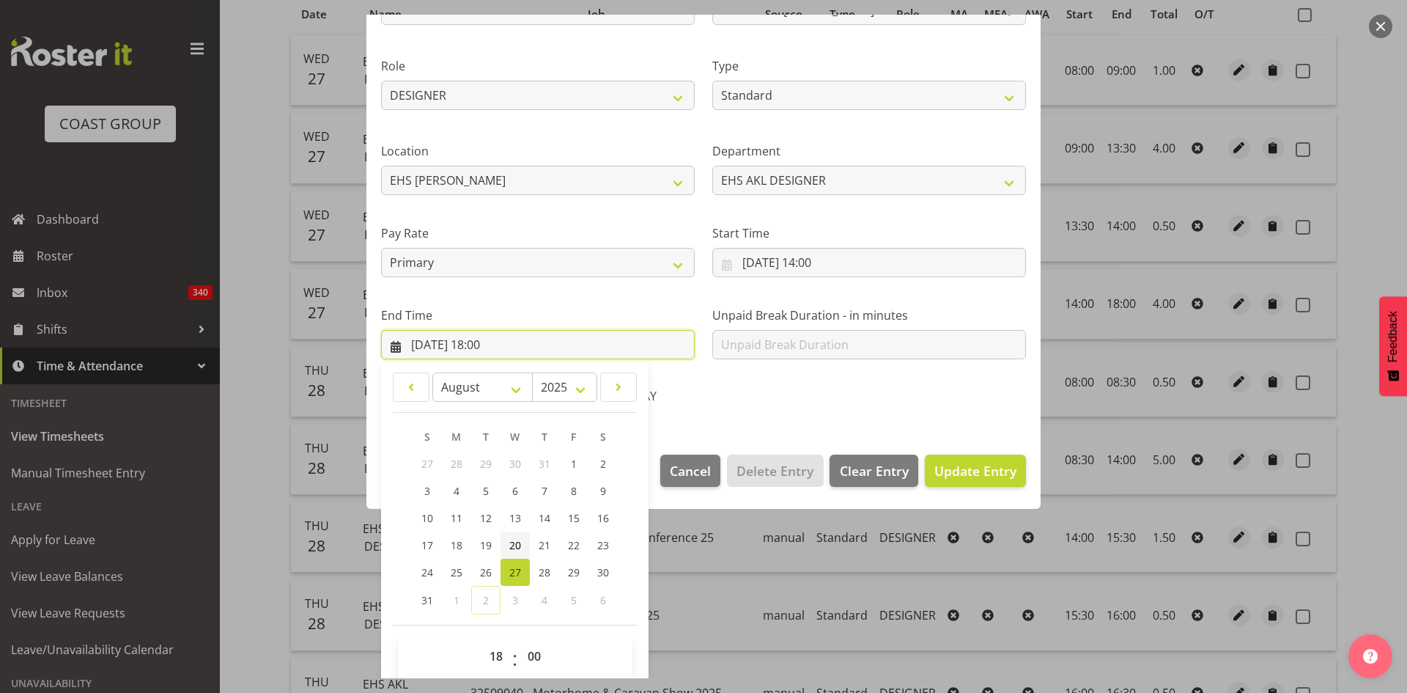
scroll to position [174, 0]
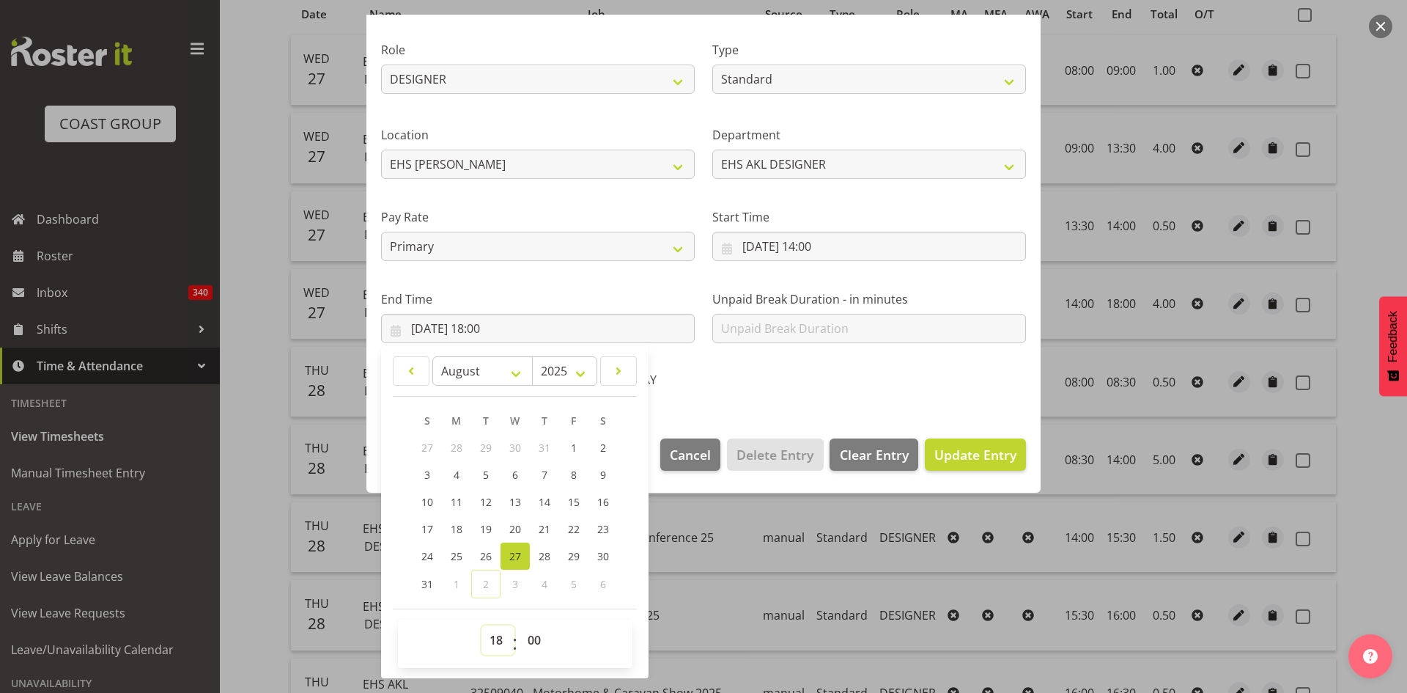
click at [498, 635] on select "00 01 02 03 04 05 06 07 08 09 10 11 12 13 14 15 16 17 18 19 20 21 22 23" at bounding box center [498, 639] width 33 height 29
select select "19"
click at [482, 625] on select "00 01 02 03 04 05 06 07 08 09 10 11 12 13 14 15 16 17 18 19 20 21 22 23" at bounding box center [498, 639] width 33 height 29
type input "[DATE] 19:00"
click at [826, 390] on div "Shift Name EHS AKL DESIGN Job 1 Carlton Events 1 [PERSON_NAME][GEOGRAPHIC_DATA]…" at bounding box center [703, 167] width 663 height 465
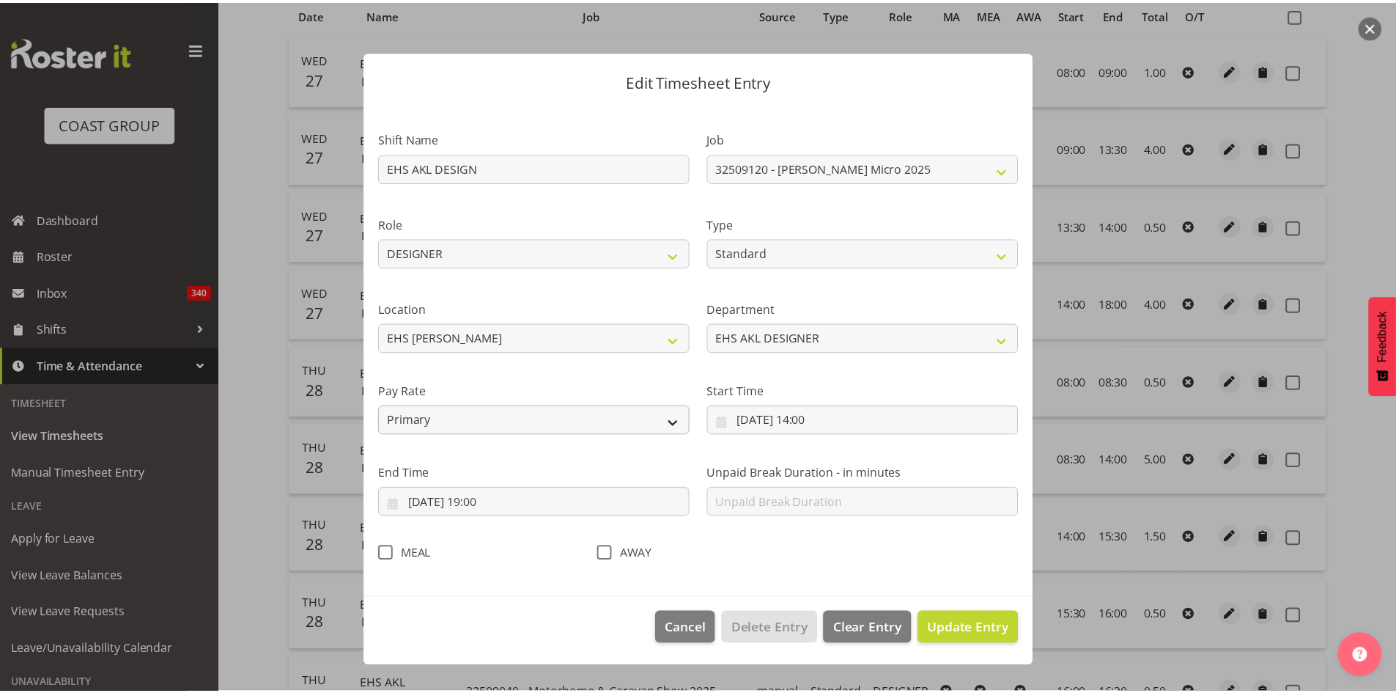
scroll to position [0, 0]
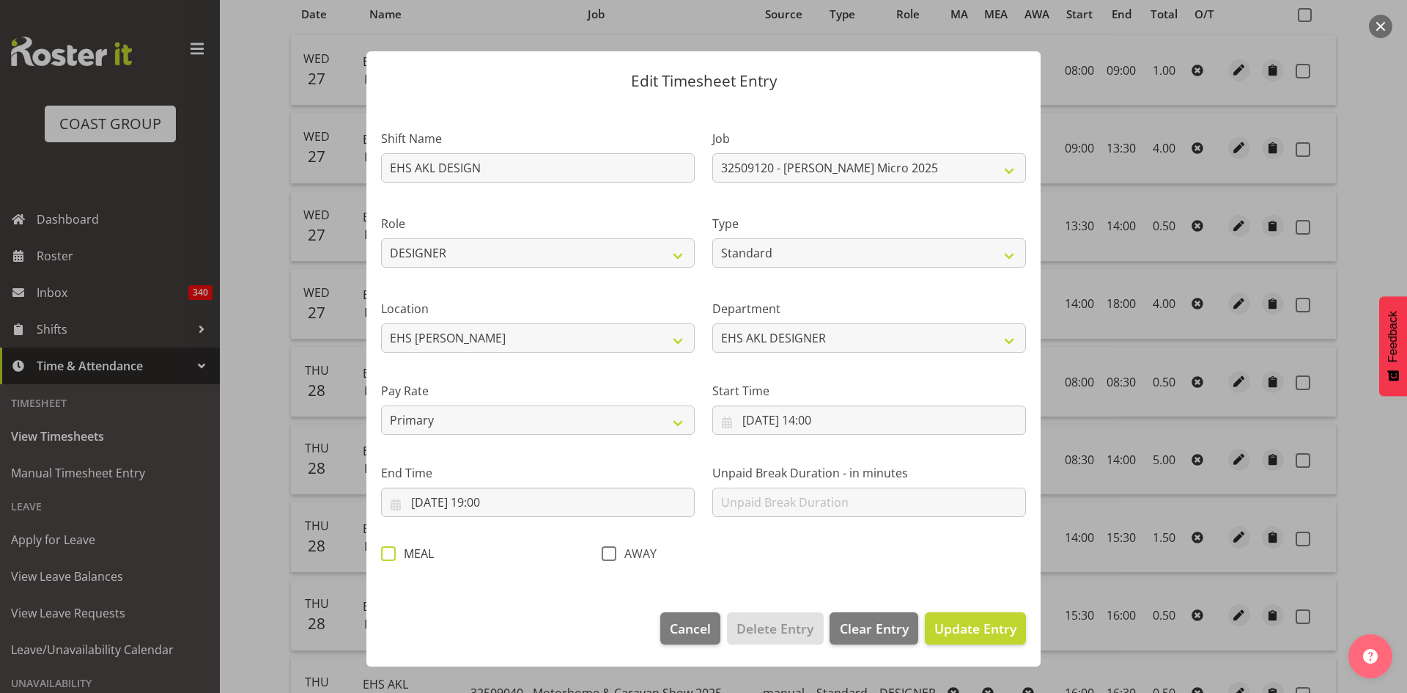
click at [388, 556] on span at bounding box center [388, 553] width 15 height 15
click at [388, 556] on input "MEAL" at bounding box center [386, 553] width 10 height 10
checkbox input "true"
click at [979, 626] on span "Update Entry" at bounding box center [976, 628] width 82 height 18
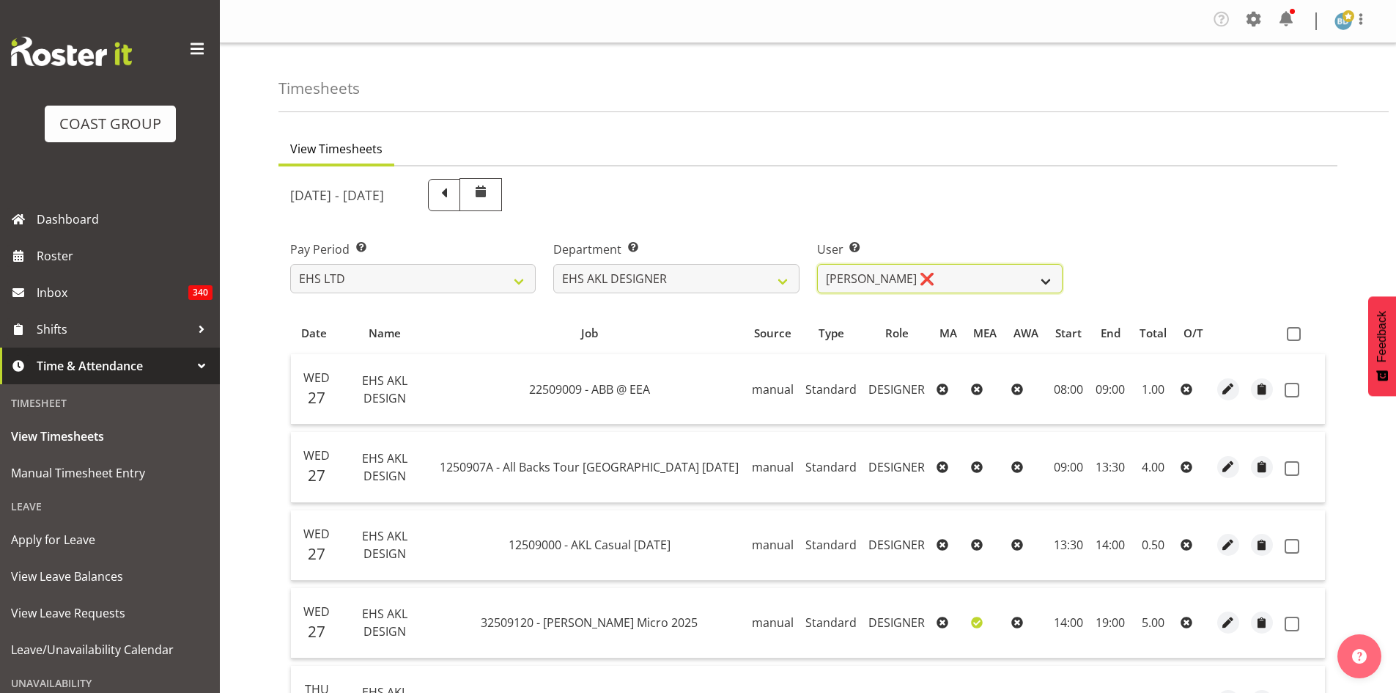
click at [940, 273] on select "[PERSON_NAME] ❌ [PERSON_NAME] ❌" at bounding box center [940, 278] width 246 height 29
select select "1133"
click at [817, 264] on select "[PERSON_NAME] ❌ [PERSON_NAME] ❌" at bounding box center [940, 278] width 246 height 29
